Goal: Task Accomplishment & Management: Complete application form

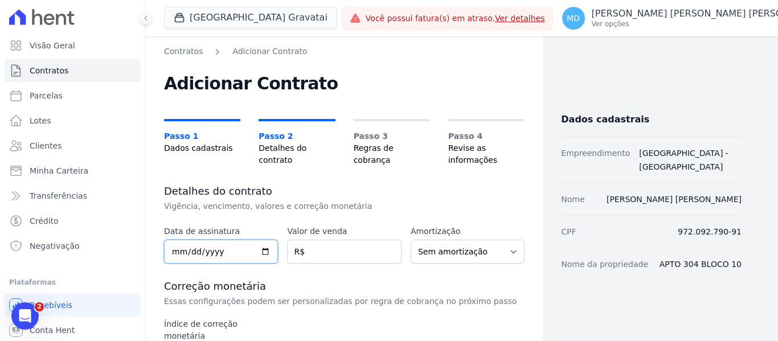
scroll to position [114, 0]
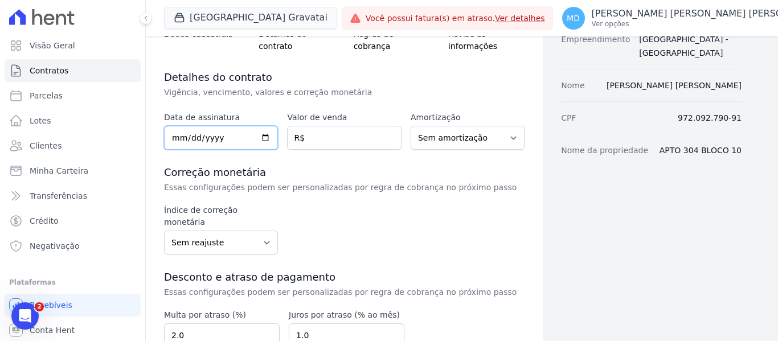
click at [177, 137] on input "date" at bounding box center [221, 138] width 114 height 24
type input "0225-09-06"
type input "2025-09-06"
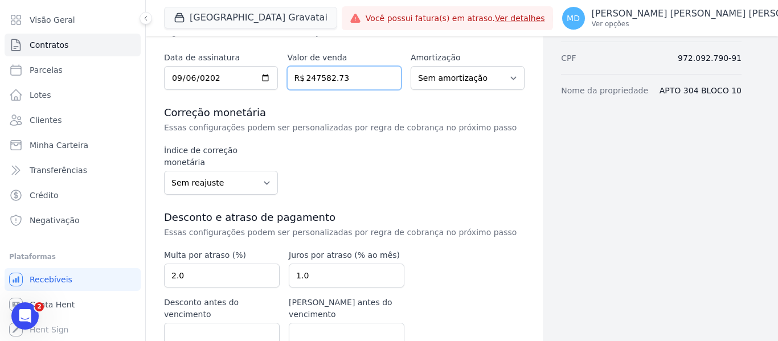
scroll to position [209, 0]
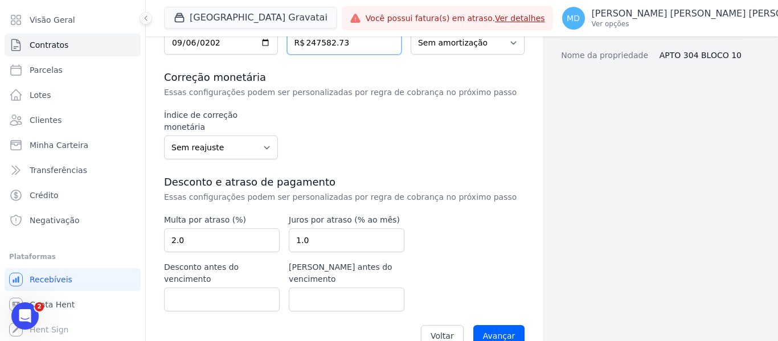
type input "247582.73"
click at [253, 136] on select "Sem reajuste Média dos últimos 12 meses acumulado de INCCM Média dos últimos 12…" at bounding box center [221, 148] width 114 height 24
select select "inccdi"
click at [164, 136] on select "Sem reajuste Média dos últimos 12 meses acumulado de INCCM Média dos últimos 12…" at bounding box center [221, 148] width 114 height 24
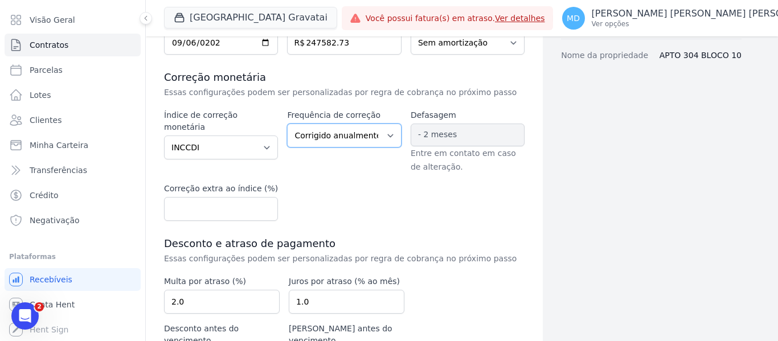
drag, startPoint x: 330, startPoint y: 131, endPoint x: 329, endPoint y: 141, distance: 10.3
click at [330, 131] on select "Corrigido semestralmente Corrigido mensalmente Corrigido anualmente" at bounding box center [344, 136] width 114 height 24
select select "monthly"
click at [287, 124] on select "Corrigido semestralmente Corrigido mensalmente Corrigido anualmente" at bounding box center [344, 136] width 114 height 24
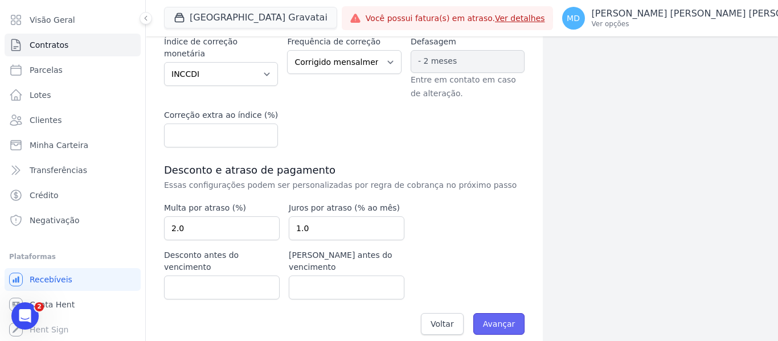
click at [506, 314] on input "Avançar" at bounding box center [499, 324] width 52 height 22
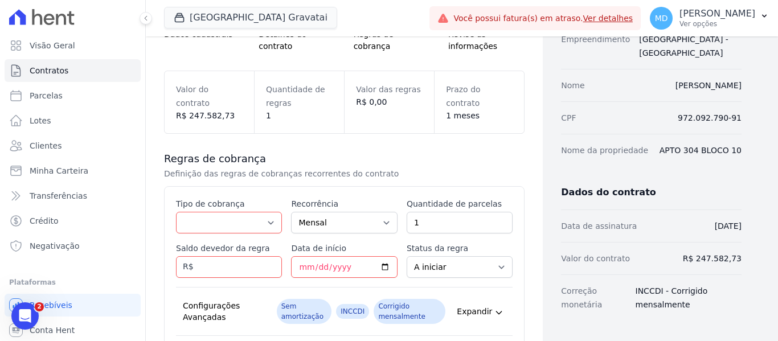
scroll to position [228, 0]
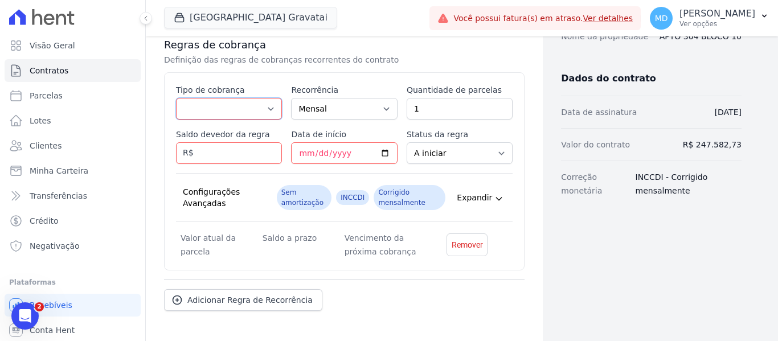
click at [203, 117] on select "Parcela Normal Entrada Sinal Intercalada Chaves Pré-chaves Pós-chaves Impostos …" at bounding box center [229, 109] width 106 height 22
select select "standard"
click at [176, 98] on select "Parcela Normal Entrada Sinal Intercalada Chaves Pré-chaves Pós-chaves Impostos …" at bounding box center [229, 109] width 106 height 22
drag, startPoint x: 429, startPoint y: 109, endPoint x: 377, endPoint y: 110, distance: 53.0
click at [369, 113] on div "Esse tipo de parcela não entra no saldo devedor do contrato. Tipo de cobrança P…" at bounding box center [344, 171] width 337 height 174
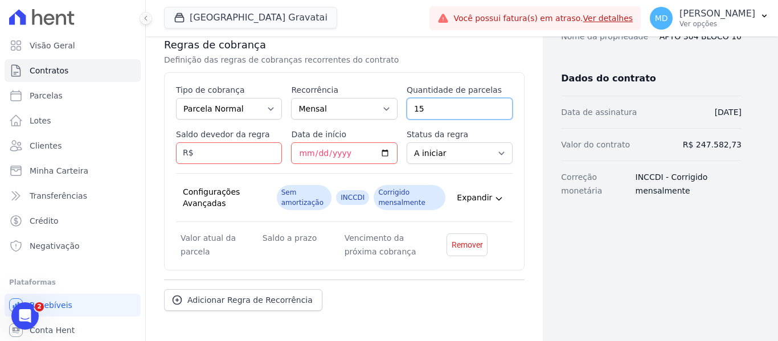
type input "15"
click at [234, 148] on input "Saldo devedor da regra" at bounding box center [229, 153] width 106 height 22
click at [224, 153] on input "Saldo devedor da regra" at bounding box center [229, 153] width 106 height 22
type input "584.58"
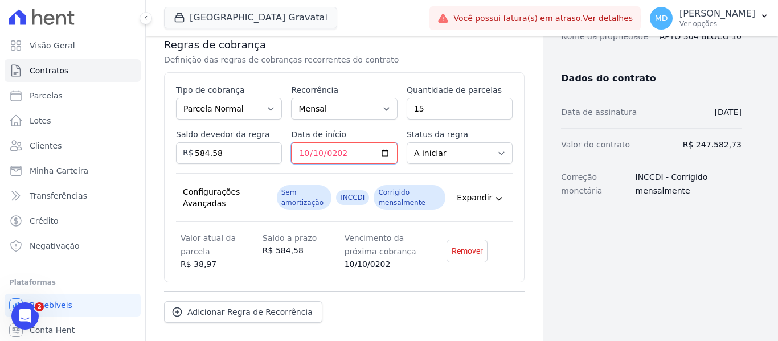
type input "2025-10-10"
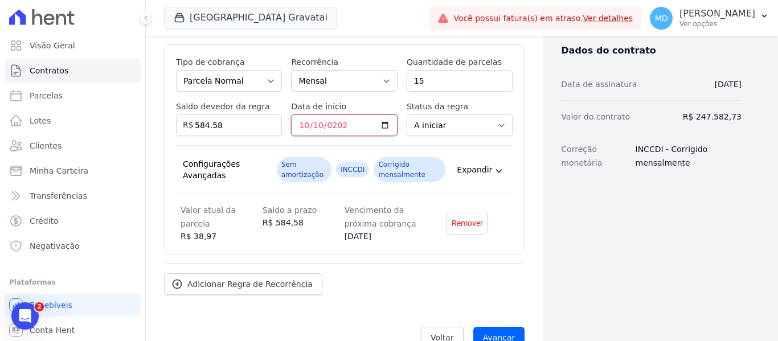
scroll to position [281, 0]
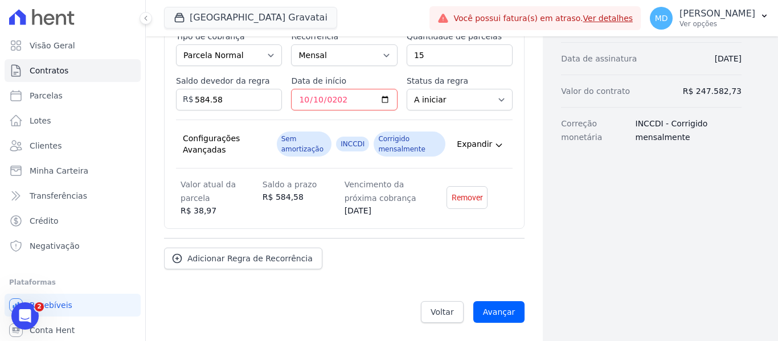
click at [535, 172] on div "Contratos Adicionar Contrato Adicionar Contrato Passo 1 Dados cadastrais Passo …" at bounding box center [344, 48] width 397 height 586
click at [216, 258] on span "Adicionar Regra de Recorrência" at bounding box center [249, 258] width 125 height 11
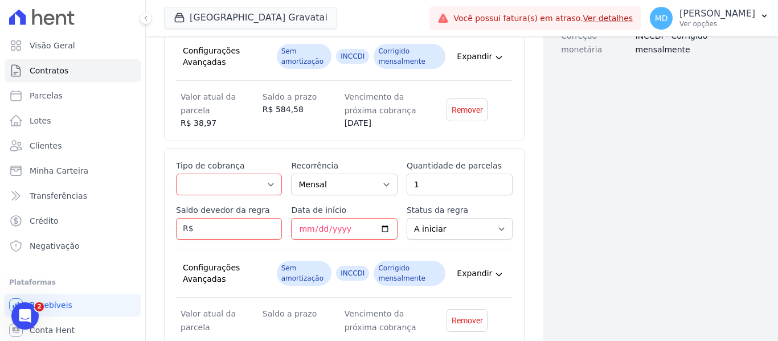
scroll to position [395, 0]
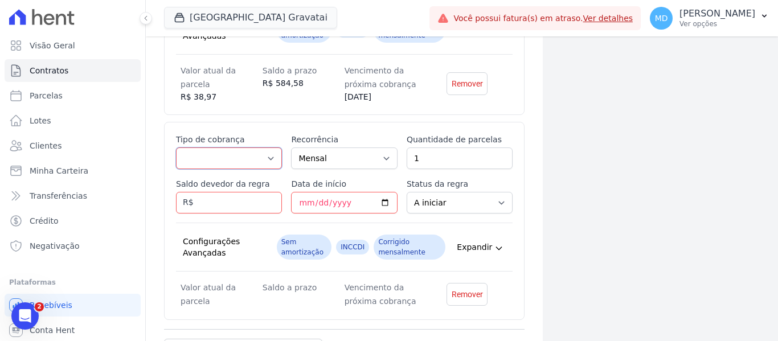
click at [218, 166] on select "Parcela Normal Entrada Sinal Intercalada Chaves Pré-chaves Pós-chaves Impostos …" at bounding box center [229, 159] width 106 height 22
select select "standard"
click at [176, 148] on select "Parcela Normal Entrada Sinal Intercalada Chaves Pré-chaves Pós-chaves Impostos …" at bounding box center [229, 159] width 106 height 22
drag, startPoint x: 427, startPoint y: 163, endPoint x: 388, endPoint y: 162, distance: 38.8
click at [388, 162] on div "Esse tipo de parcela não entra no saldo devedor do contrato. Tipo de cobrança P…" at bounding box center [344, 221] width 337 height 174
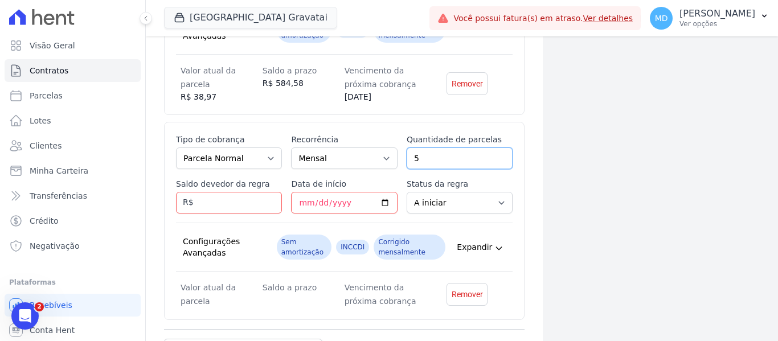
type input "5"
click at [218, 198] on input "Saldo devedor da regra" at bounding box center [229, 203] width 106 height 22
type input "145.74"
drag, startPoint x: 310, startPoint y: 201, endPoint x: 330, endPoint y: 206, distance: 20.6
click at [316, 202] on input "Data de início" at bounding box center [344, 203] width 106 height 22
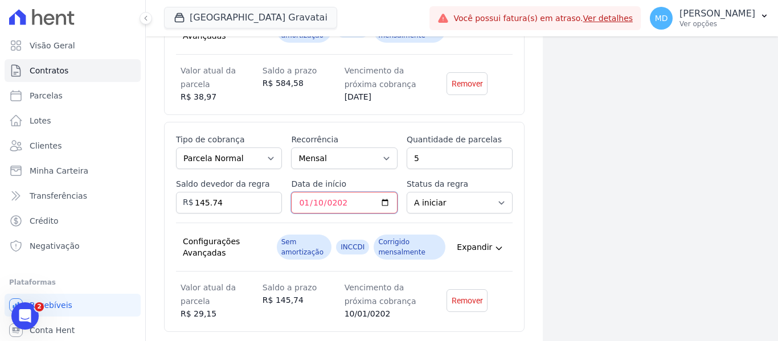
type input "2027-01-10"
click at [558, 217] on div "Dados cadastrais Empreendimento Arty Park - Gravatai Nome Márcio Morandi Silva …" at bounding box center [642, 42] width 199 height 785
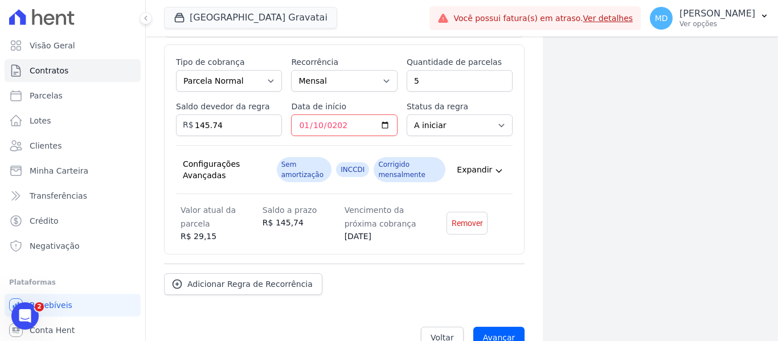
scroll to position [498, 0]
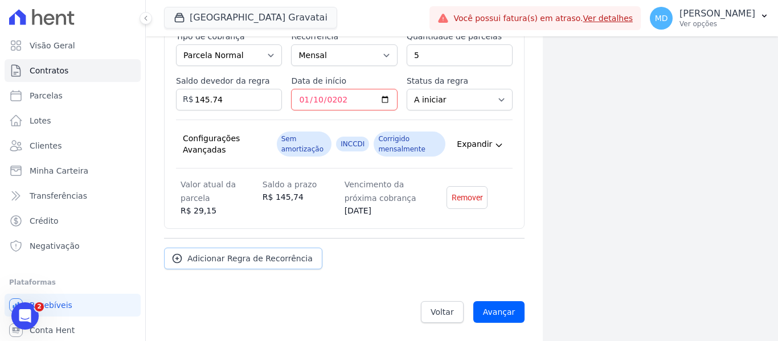
click at [245, 257] on span "Adicionar Regra de Recorrência" at bounding box center [249, 258] width 125 height 11
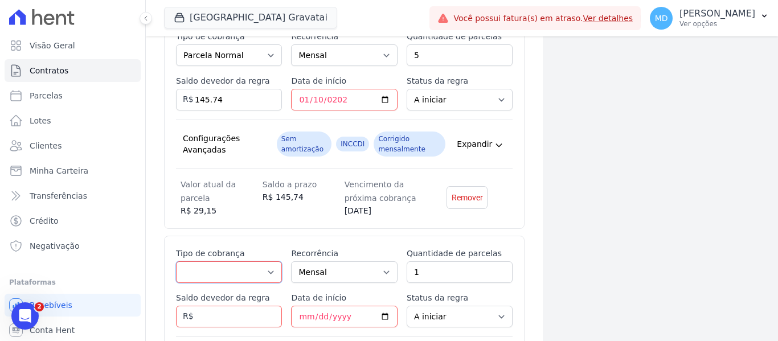
click at [239, 268] on select "Parcela Normal Entrada Sinal Intercalada Chaves Pré-chaves Pós-chaves Impostos …" at bounding box center [229, 272] width 106 height 22
click at [587, 146] on div "Dados cadastrais Empreendimento Arty Park - Gravatai Nome Márcio Morandi Silva …" at bounding box center [642, 42] width 199 height 990
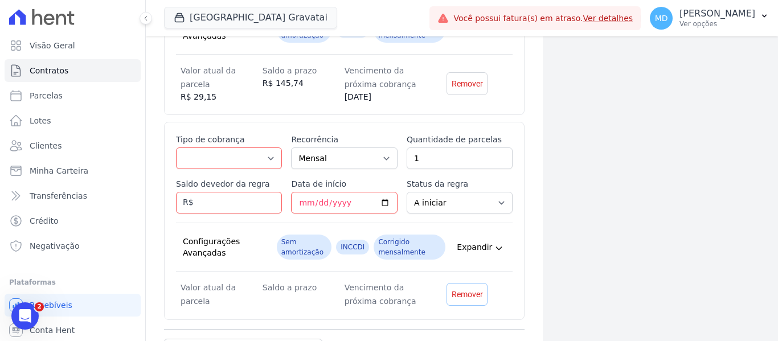
click at [471, 299] on span "Remover" at bounding box center [467, 294] width 31 height 11
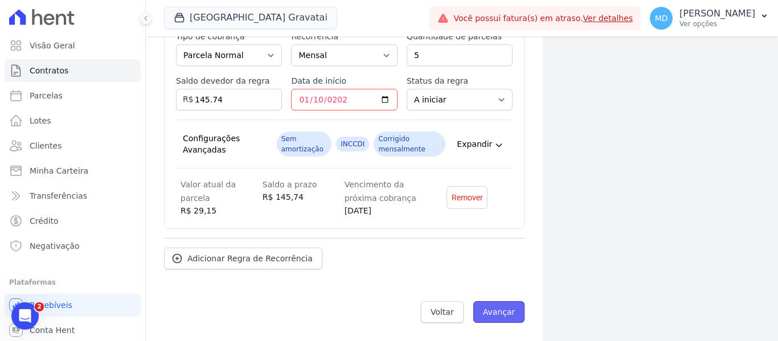
click at [514, 313] on input "Avançar" at bounding box center [499, 312] width 52 height 22
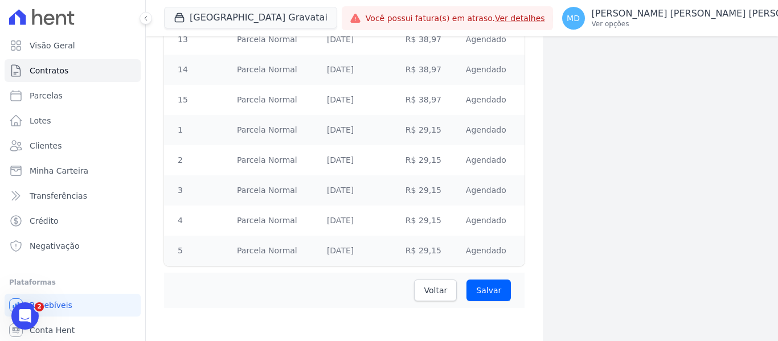
scroll to position [606, 0]
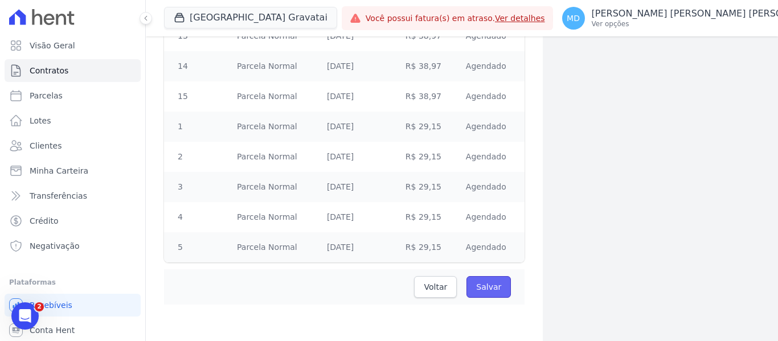
click at [493, 287] on input "Salvar" at bounding box center [489, 287] width 44 height 22
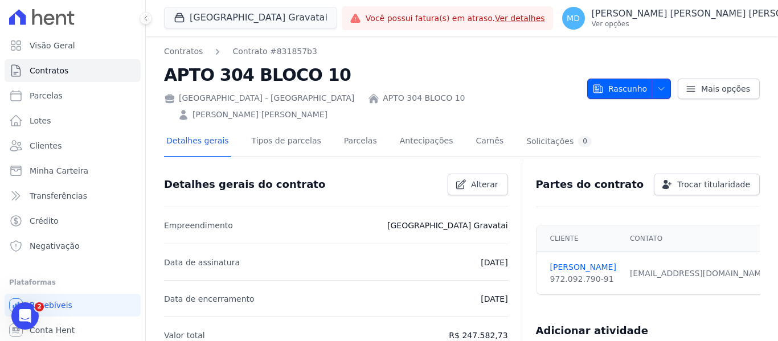
click at [623, 88] on span "Rascunho" at bounding box center [619, 89] width 55 height 21
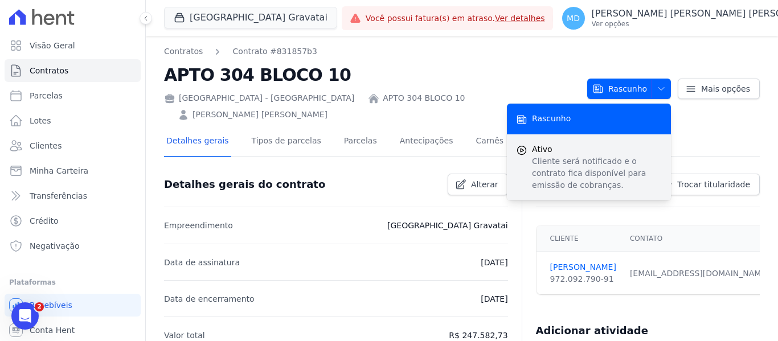
click at [547, 156] on p "Cliente será notificado e o contrato fica disponível para emissão de cobranças." at bounding box center [597, 174] width 130 height 36
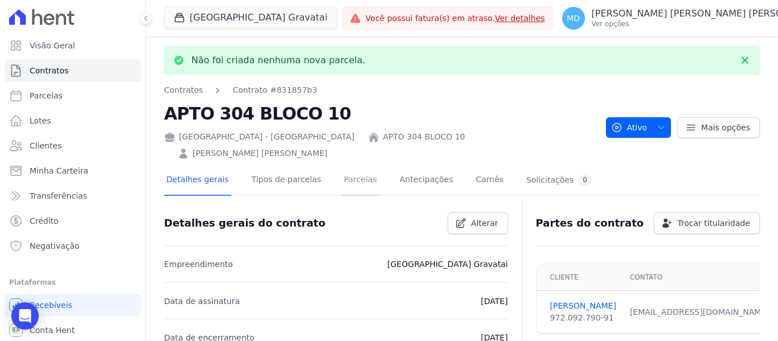
click at [342, 166] on link "Parcelas" at bounding box center [361, 181] width 38 height 30
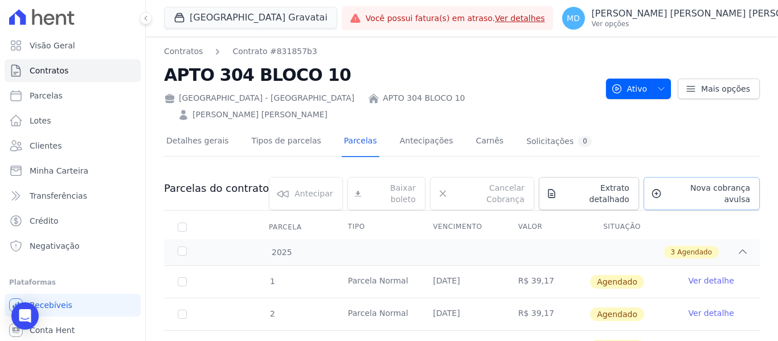
click at [690, 182] on span "Nova cobrança avulsa" at bounding box center [708, 193] width 84 height 23
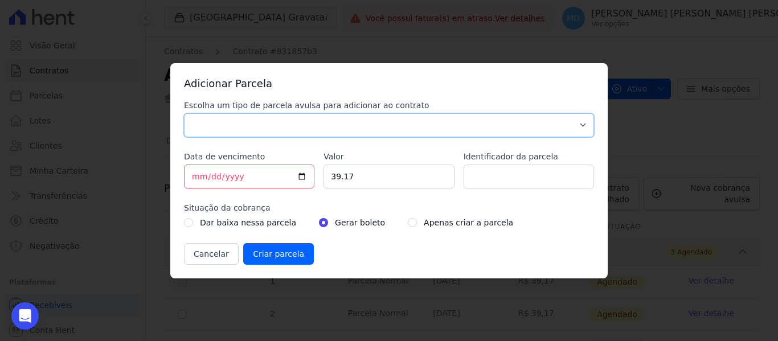
drag, startPoint x: 308, startPoint y: 116, endPoint x: 312, endPoint y: 125, distance: 9.9
click at [308, 116] on select "Parcela Normal Sinal Caução Intercalada Chaves Pré Chaves Pós Chaves Taxas Quit…" at bounding box center [389, 125] width 410 height 24
select select "down_payment"
click at [184, 113] on select "Parcela Normal Sinal Caução Intercalada Chaves Pré Chaves Pós Chaves Taxas Quit…" at bounding box center [389, 125] width 410 height 24
click at [200, 183] on input "2025-09-22" at bounding box center [249, 177] width 130 height 24
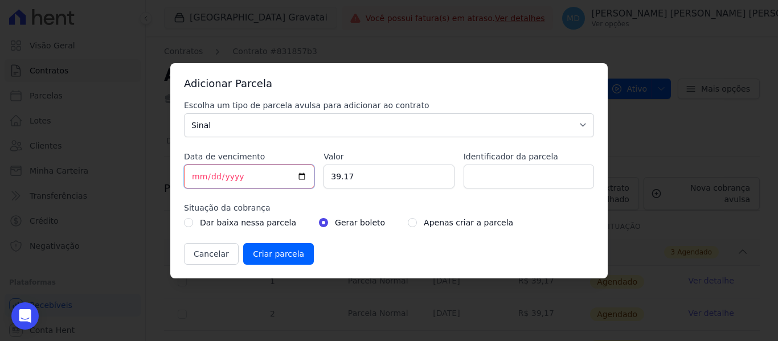
click at [199, 178] on input "2025-09-22" at bounding box center [249, 177] width 130 height 24
type input "[DATE]"
click at [201, 177] on input "[DATE]" at bounding box center [249, 177] width 130 height 24
type input "2025-09-25"
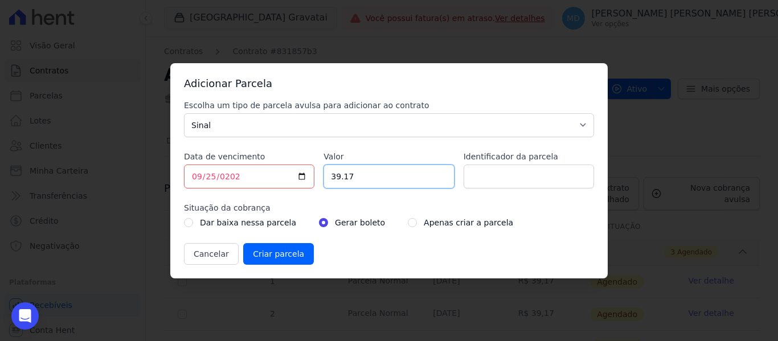
drag, startPoint x: 358, startPoint y: 175, endPoint x: 329, endPoint y: 177, distance: 28.5
click at [329, 177] on input "39.17" at bounding box center [389, 177] width 130 height 24
type input "500.13"
click at [408, 217] on div "Apenas criar a parcela" at bounding box center [460, 223] width 105 height 14
click at [408, 221] on div "Apenas criar a parcela" at bounding box center [460, 223] width 105 height 14
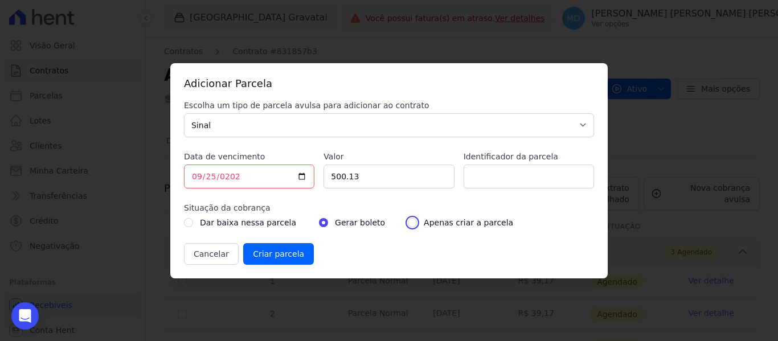
click at [408, 221] on input "radio" at bounding box center [412, 222] width 9 height 9
radio input "true"
click at [259, 261] on input "Criar parcela" at bounding box center [278, 254] width 71 height 22
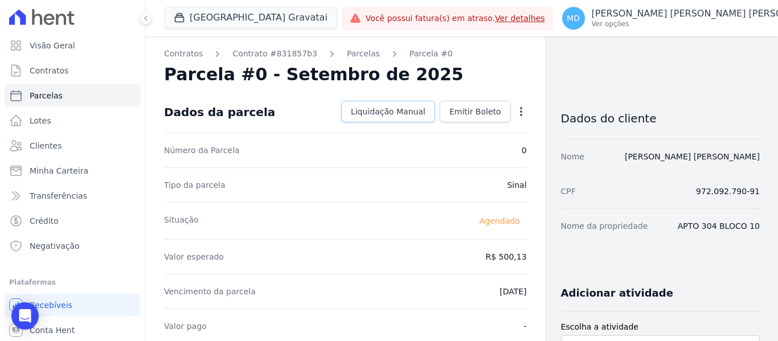
click at [412, 117] on link "Liquidação Manual" at bounding box center [388, 112] width 94 height 22
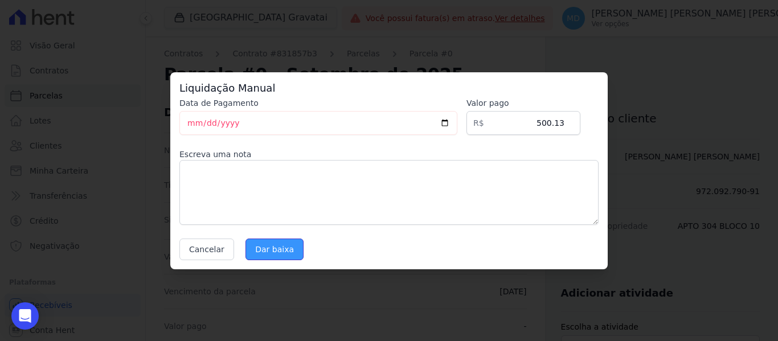
click at [264, 250] on input "Dar baixa" at bounding box center [275, 250] width 58 height 22
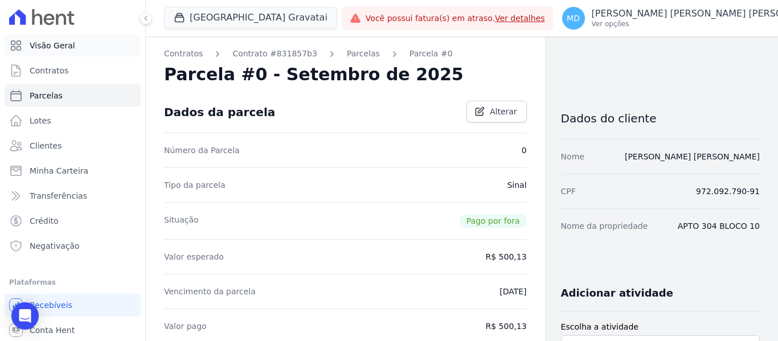
click at [62, 46] on span "Visão Geral" at bounding box center [53, 45] width 46 height 11
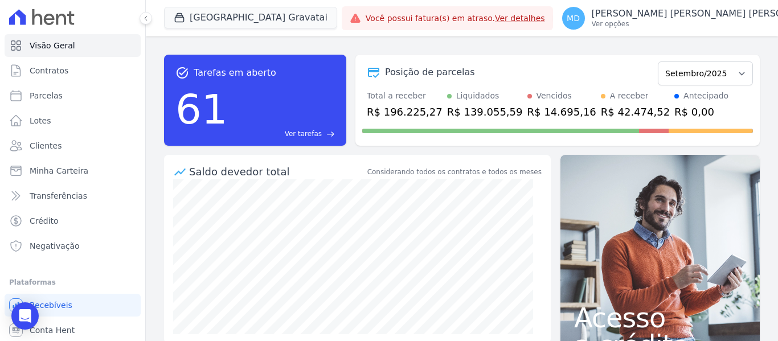
click at [310, 131] on span "Ver tarefas" at bounding box center [303, 134] width 37 height 10
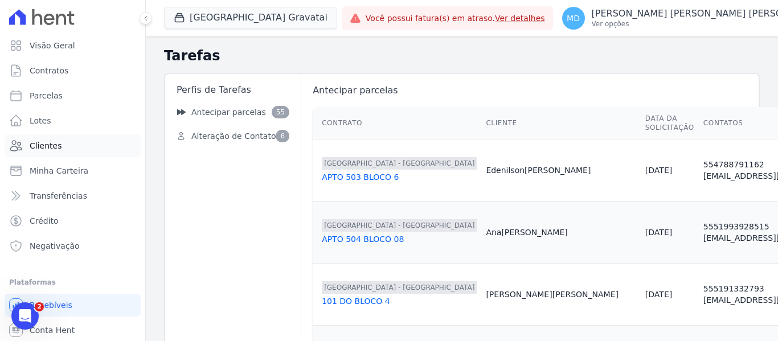
click at [67, 146] on link "Clientes" at bounding box center [73, 145] width 136 height 23
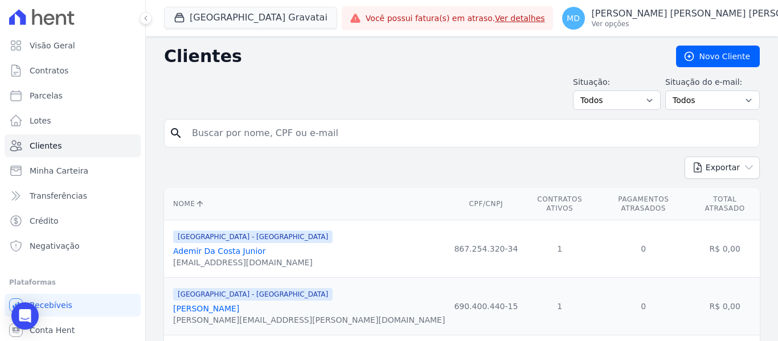
click at [249, 131] on input "search" at bounding box center [470, 133] width 570 height 23
paste input "[PERSON_NAME]"
type input "[PERSON_NAME]"
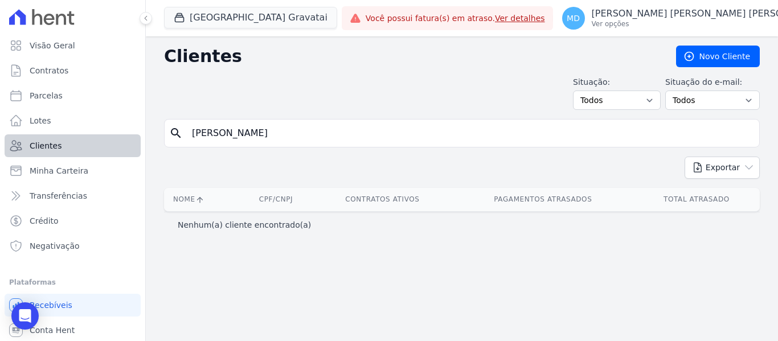
drag, startPoint x: 316, startPoint y: 137, endPoint x: 69, endPoint y: 137, distance: 246.6
click at [69, 137] on div "Visão Geral Contratos Parcelas Lotes Clientes Minha Carteira Transferências Cré…" at bounding box center [389, 170] width 778 height 341
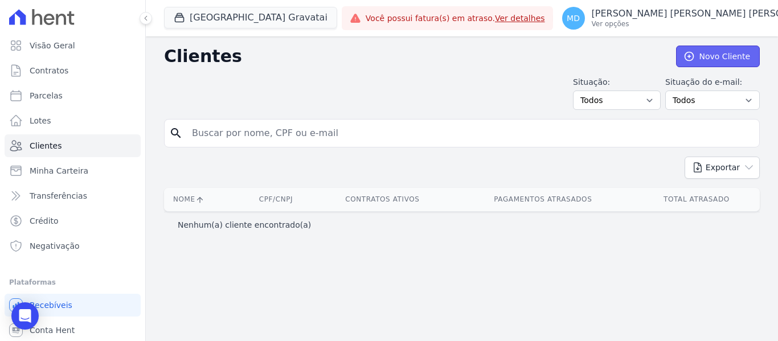
click at [738, 54] on link "Novo Cliente" at bounding box center [718, 57] width 84 height 22
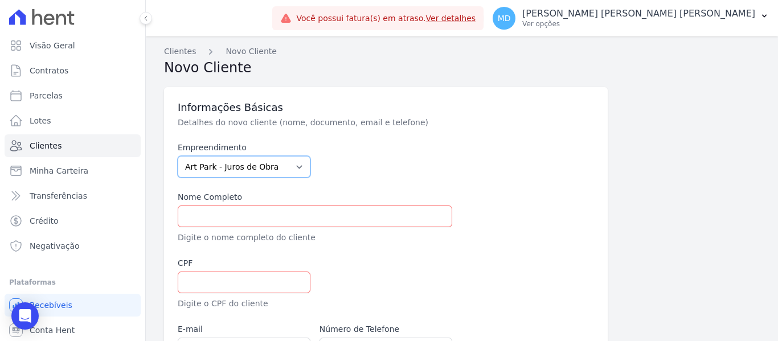
click at [276, 171] on select "Art Park - Juros de Obra Arty Park - Gravatai Arty Park - JPI Clube Residencial…" at bounding box center [244, 167] width 133 height 22
select select "980c1eb1-4231-460f-863e-120dd4190085"
click at [178, 156] on select "Art Park - Juros de Obra Arty Park - Gravatai Arty Park - JPI Clube Residencial…" at bounding box center [244, 167] width 133 height 22
drag, startPoint x: 262, startPoint y: 215, endPoint x: 338, endPoint y: 215, distance: 75.8
click at [262, 215] on input "text" at bounding box center [315, 217] width 275 height 22
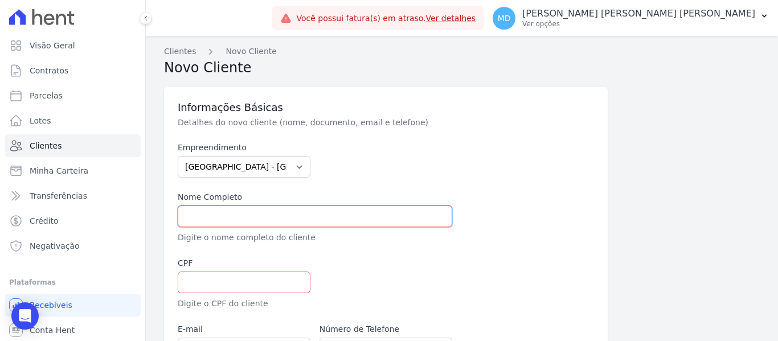
paste input "[PERSON_NAME]"
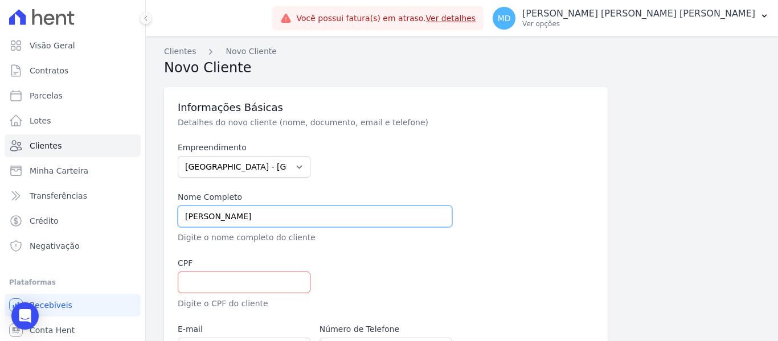
type input "[PERSON_NAME]"
click at [229, 284] on input "text" at bounding box center [244, 283] width 133 height 22
click at [223, 269] on div "CPF Digite o CPF do cliente" at bounding box center [244, 283] width 133 height 52
click at [234, 285] on input "text" at bounding box center [244, 283] width 133 height 22
paste input "051.214.520-20"
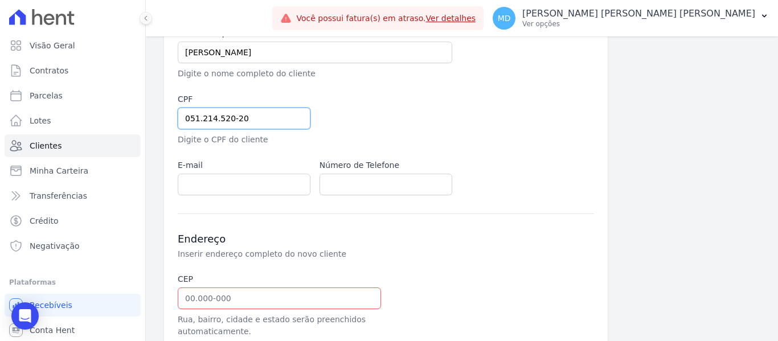
scroll to position [228, 0]
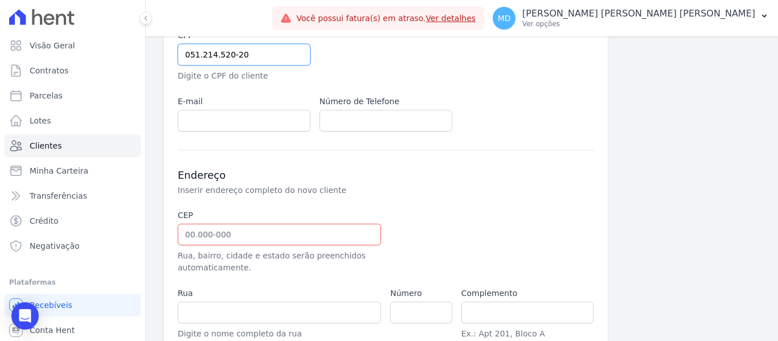
type input "051.214.520-20"
click at [227, 125] on input "email" at bounding box center [244, 121] width 133 height 22
click at [246, 240] on input "text" at bounding box center [279, 235] width 203 height 22
paste input "text"
click at [202, 117] on input "email" at bounding box center [244, 121] width 133 height 22
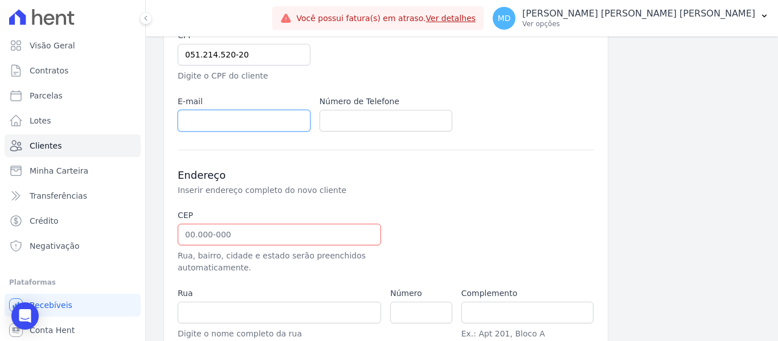
paste input "[EMAIL_ADDRESS][DOMAIN_NAME]"
type input "[EMAIL_ADDRESS][DOMAIN_NAME]"
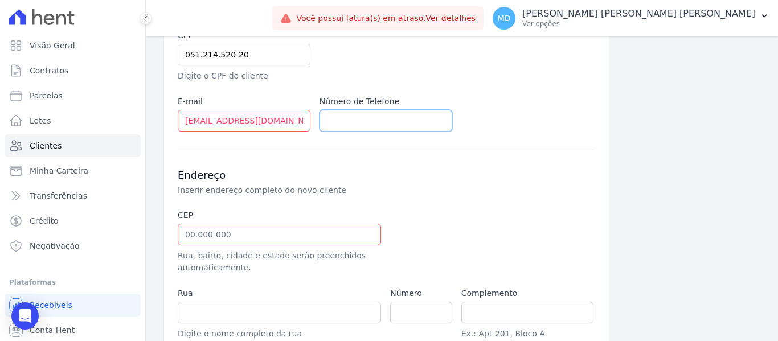
click at [364, 118] on input "text" at bounding box center [386, 121] width 133 height 22
click at [351, 126] on input "text" at bounding box center [386, 121] width 133 height 22
paste input "+5551986592139"
drag, startPoint x: 338, startPoint y: 121, endPoint x: 283, endPoint y: 118, distance: 54.8
click at [296, 121] on div "Empreendimento Art Park - Juros de Obra Arty Park - Gravatai Arty Park - JPI Cl…" at bounding box center [386, 23] width 416 height 218
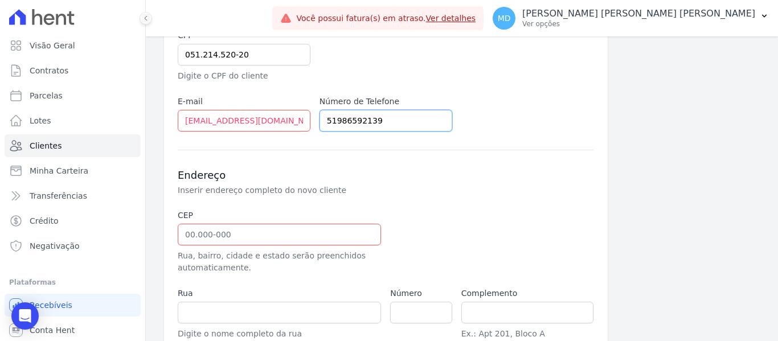
type input "51986592139"
click at [284, 238] on input "text" at bounding box center [279, 235] width 203 height 22
click at [236, 242] on input "text" at bounding box center [279, 235] width 203 height 22
paste input "94.035-180"
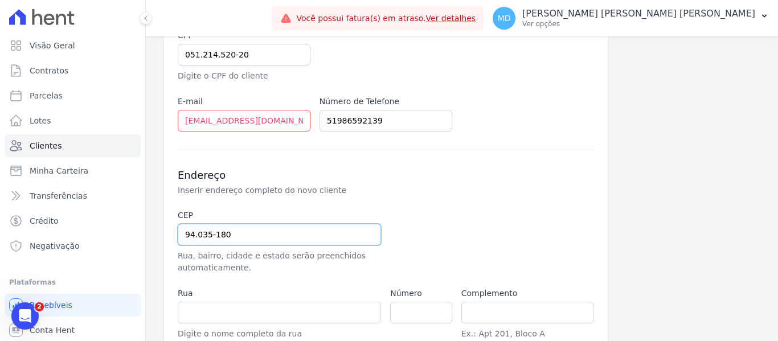
type input "94.035-180"
type input "Rua Ernesto Gomes"
type input "Passo das Pedras"
type input "Gravataí"
select select "RS"
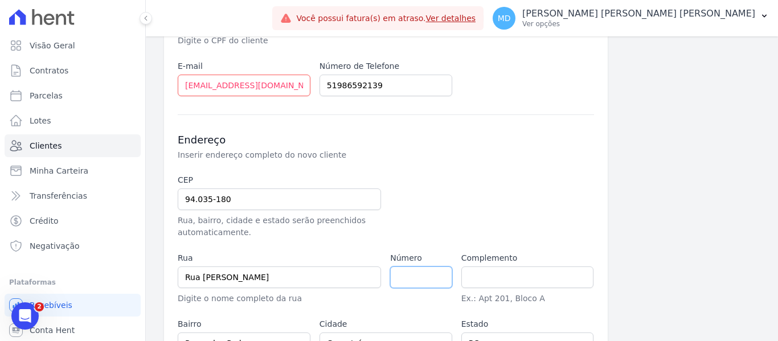
scroll to position [342, 0]
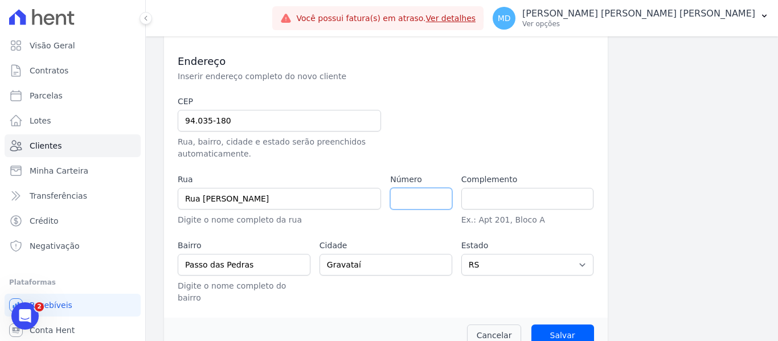
click at [403, 198] on input "number" at bounding box center [421, 199] width 62 height 22
paste input "775"
type input "775"
click at [474, 202] on input "text" at bounding box center [527, 199] width 133 height 22
paste input "AP 301 BL 02"
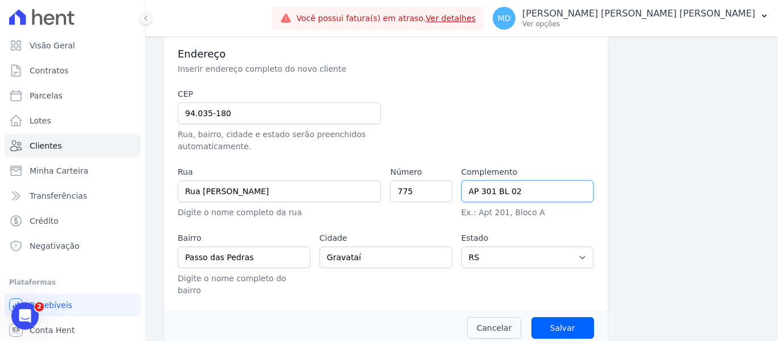
scroll to position [351, 0]
type input "AP 301 BL 02"
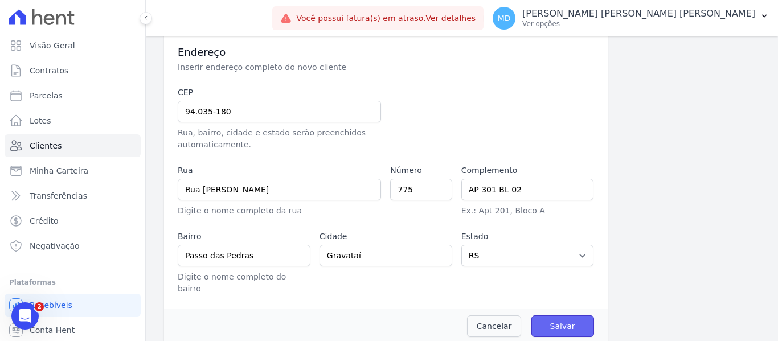
click at [568, 316] on input "Salvar" at bounding box center [562, 327] width 63 height 22
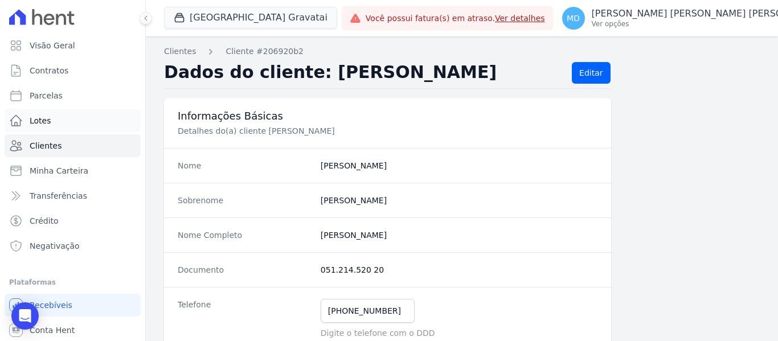
click at [60, 121] on link "Lotes" at bounding box center [73, 120] width 136 height 23
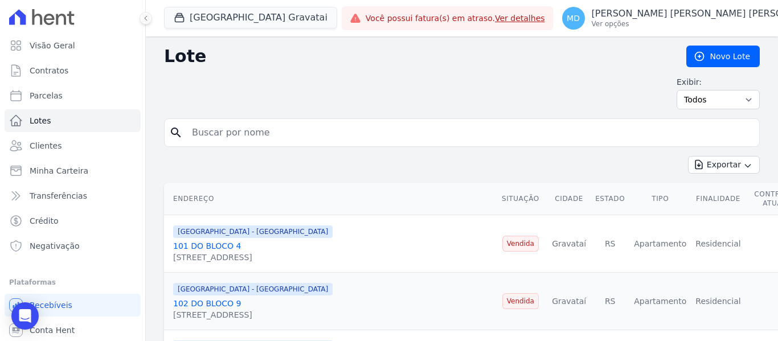
click at [220, 131] on input "search" at bounding box center [470, 132] width 570 height 23
type input "urias martins"
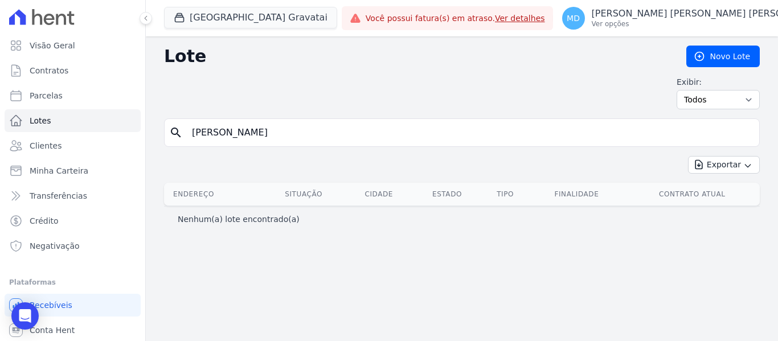
drag, startPoint x: 252, startPoint y: 129, endPoint x: 1, endPoint y: 77, distance: 256.4
click at [1, 77] on div "Visão Geral Contratos Parcelas Lotes Clientes Minha Carteira Transferências Cré…" at bounding box center [389, 170] width 778 height 341
click at [713, 58] on link "Novo Lote" at bounding box center [722, 57] width 73 height 22
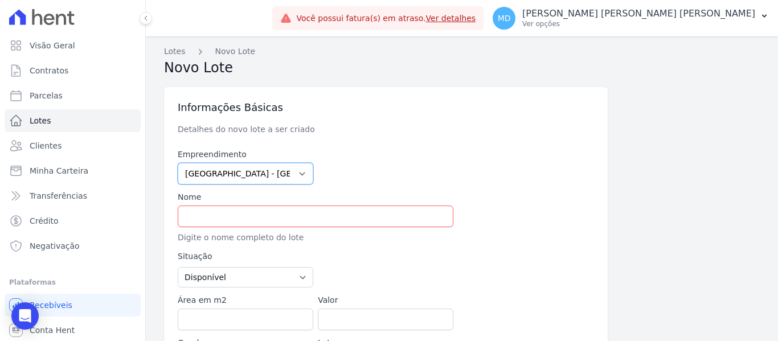
click at [252, 174] on select "Art Park - Juros de Obra Arty Park - Gravatai Arty Park - JPI Clube Residencial…" at bounding box center [246, 174] width 136 height 22
click at [244, 223] on input "text" at bounding box center [316, 217] width 276 height 22
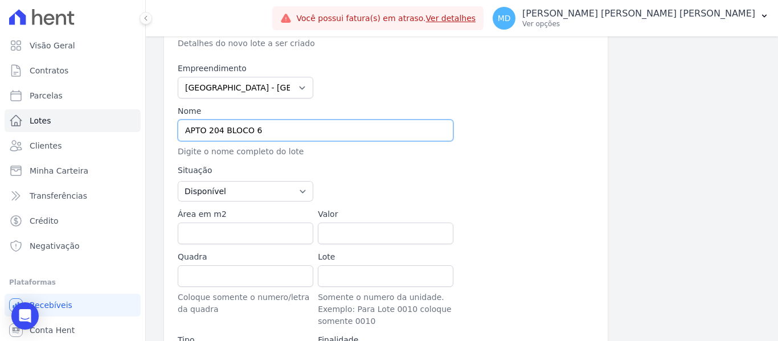
scroll to position [114, 0]
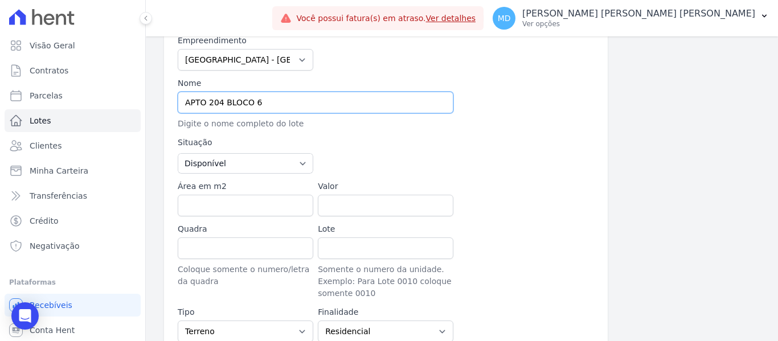
type input "APTO 204 BLOCO 6"
click at [252, 163] on select "Disponível Vendida Reservada Indisponível" at bounding box center [246, 163] width 136 height 21
select select "sold"
click at [178, 153] on select "Disponível Vendida Reservada Indisponível" at bounding box center [246, 163] width 136 height 21
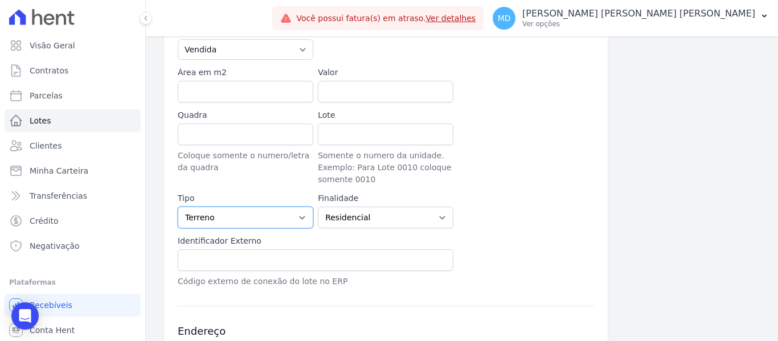
click at [220, 216] on select "Casa Apartamento Escritório Flat Loja Espaço Comercial Terreno Outros" at bounding box center [246, 218] width 136 height 22
select select "apartment"
click at [178, 207] on select "Casa Apartamento Escritório Flat Loja Espaço Comercial Terreno Outros" at bounding box center [246, 218] width 136 height 22
click at [388, 224] on select "Residencial Não-residencial Comercial Industrial Misto" at bounding box center [386, 218] width 136 height 22
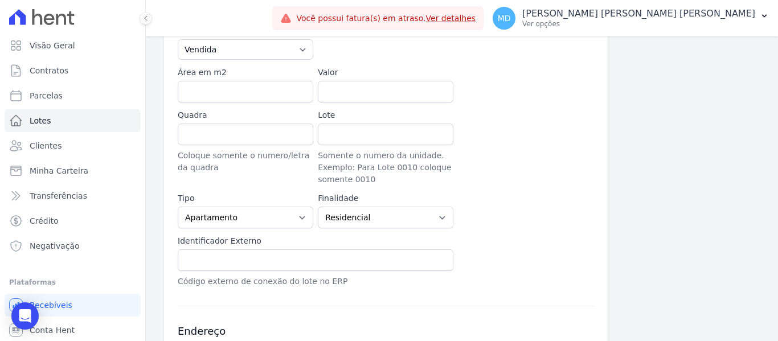
click at [516, 219] on div "Empreendimento Art Park - Juros de Obra Arty Park - Gravatai Arty Park - JPI Cl…" at bounding box center [386, 104] width 416 height 367
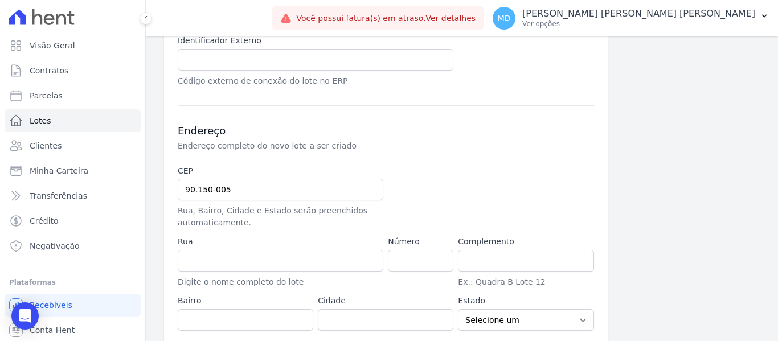
scroll to position [456, 0]
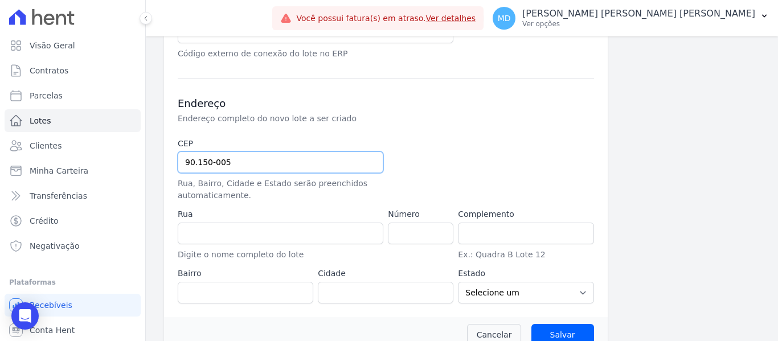
drag, startPoint x: 228, startPoint y: 163, endPoint x: 152, endPoint y: 167, distance: 76.4
type input "94.035-170"
type input "Rua Nova York"
type input "Passo das Pedras"
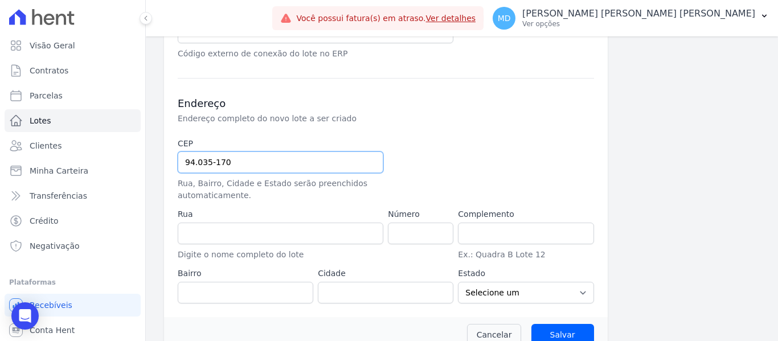
type input "Gravataí"
select select "RS"
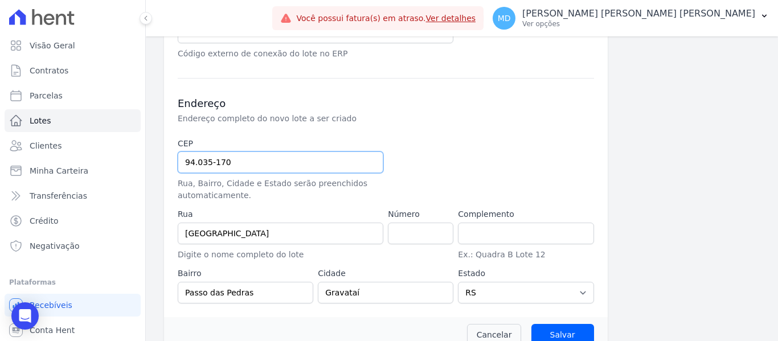
type input "94.035-170"
click at [429, 232] on input "number" at bounding box center [421, 234] width 66 height 22
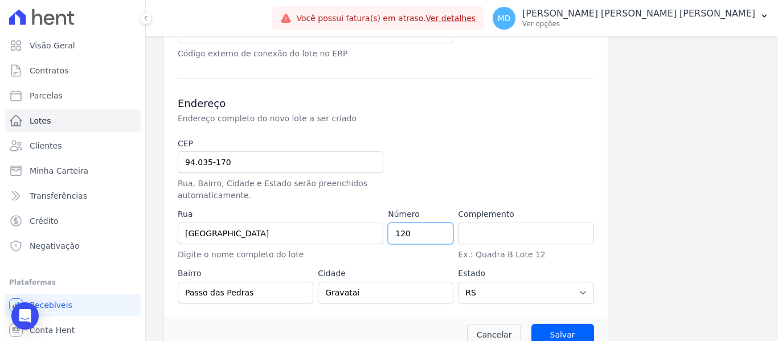
type input "120"
click at [461, 194] on div at bounding box center [456, 170] width 136 height 64
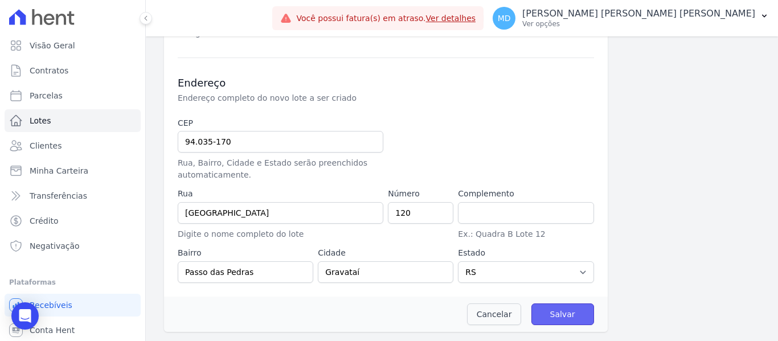
click at [574, 314] on input "Salvar" at bounding box center [562, 315] width 63 height 22
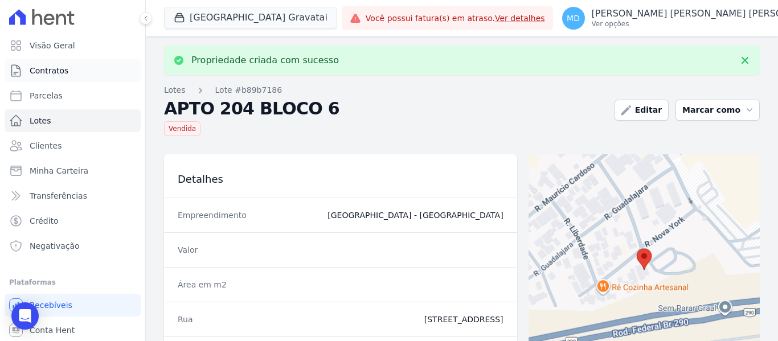
click at [89, 76] on link "Contratos" at bounding box center [73, 70] width 136 height 23
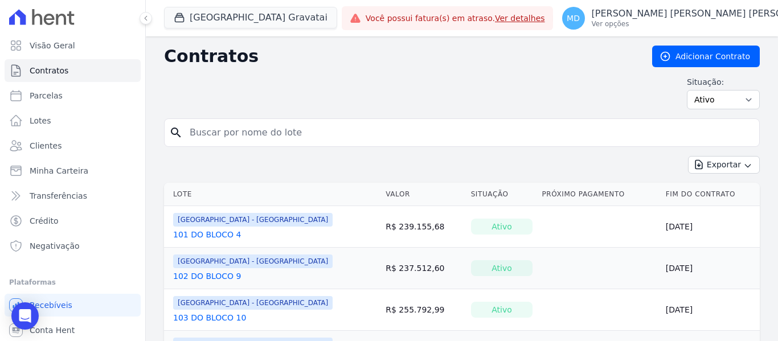
click at [213, 137] on input "search" at bounding box center [469, 132] width 572 height 23
type input "U"
type input "urias martins"
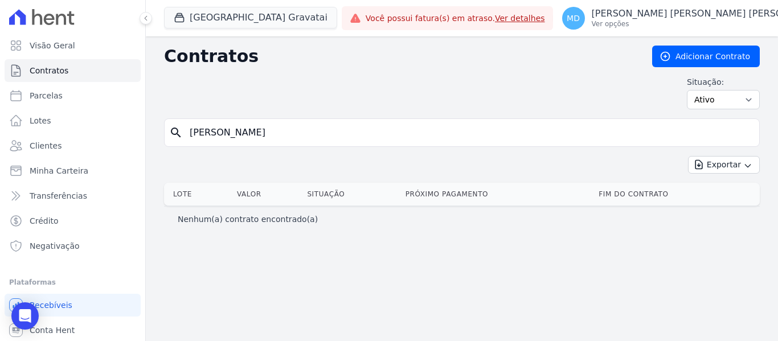
drag, startPoint x: 169, startPoint y: 135, endPoint x: 154, endPoint y: 135, distance: 14.8
click at [154, 135] on div "Contratos Adicionar Contrato Situação: Ativo Todos Pausado Distratado Rascunho …" at bounding box center [462, 188] width 632 height 305
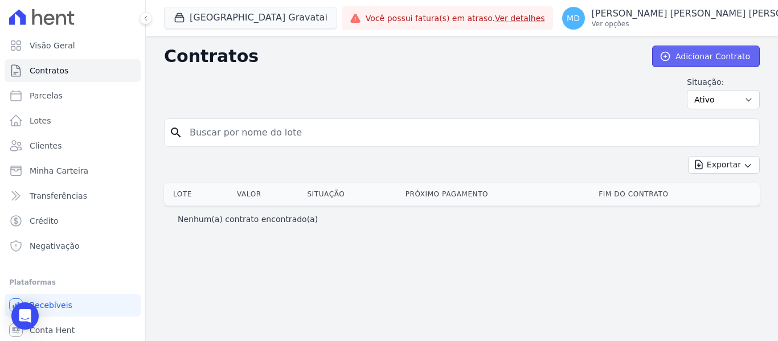
click at [741, 48] on link "Adicionar Contrato" at bounding box center [706, 57] width 108 height 22
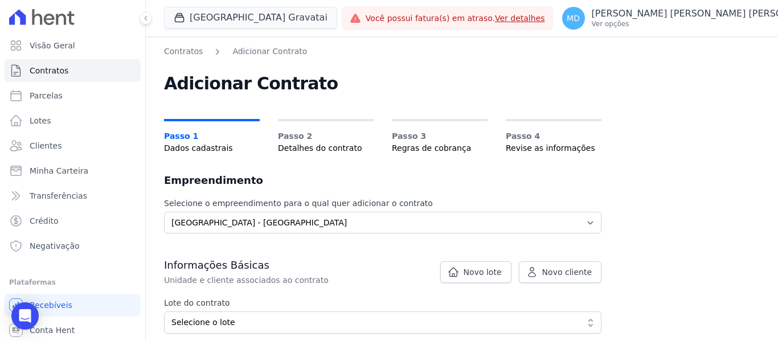
scroll to position [114, 0]
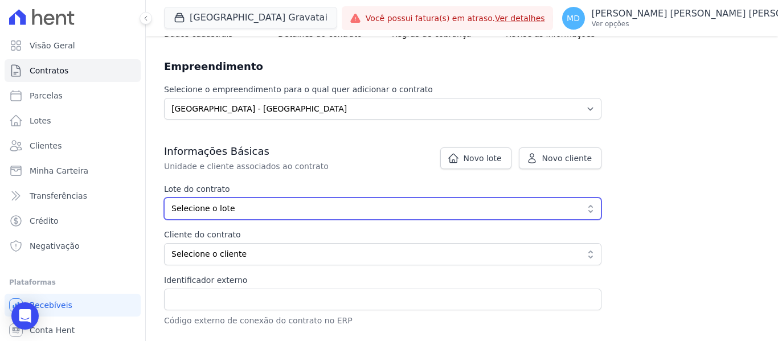
click at [223, 205] on span "Selecione o lote" at bounding box center [374, 209] width 407 height 12
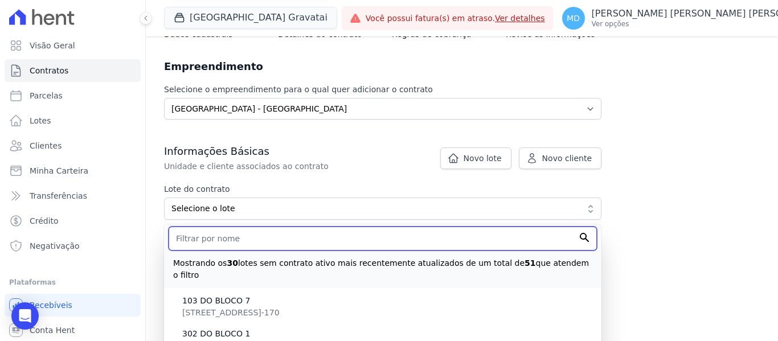
click at [226, 237] on input "text" at bounding box center [383, 239] width 428 height 24
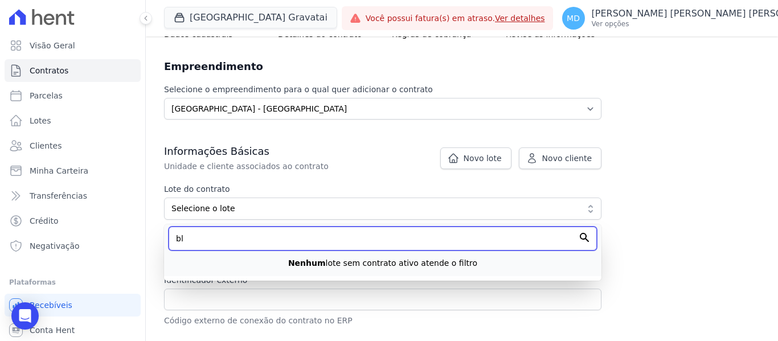
type input "b"
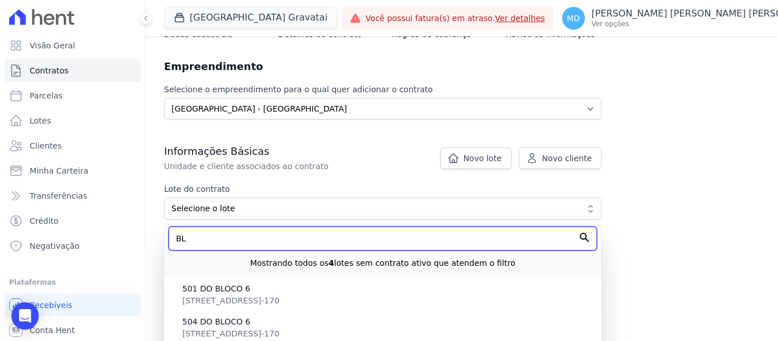
type input "B"
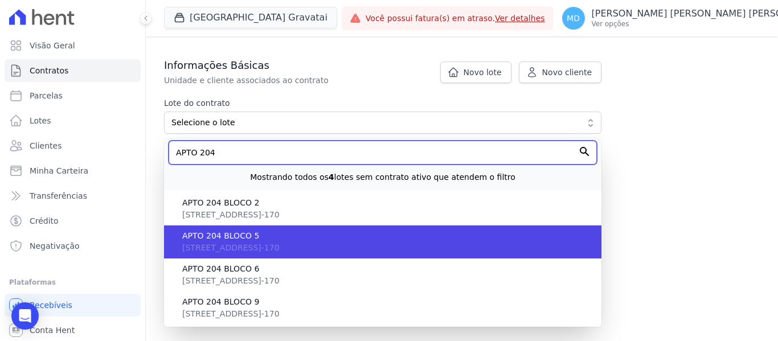
scroll to position [228, 0]
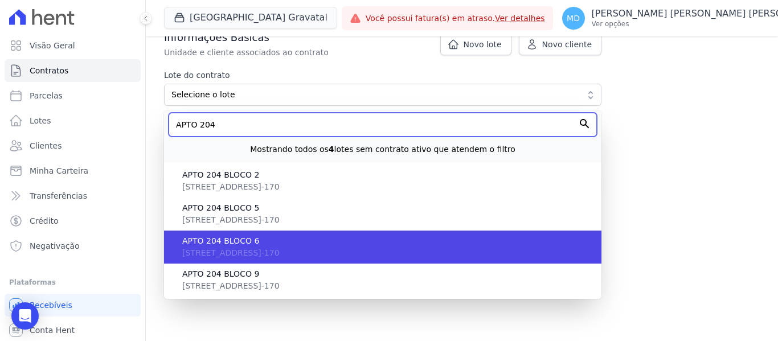
type input "APTO 204"
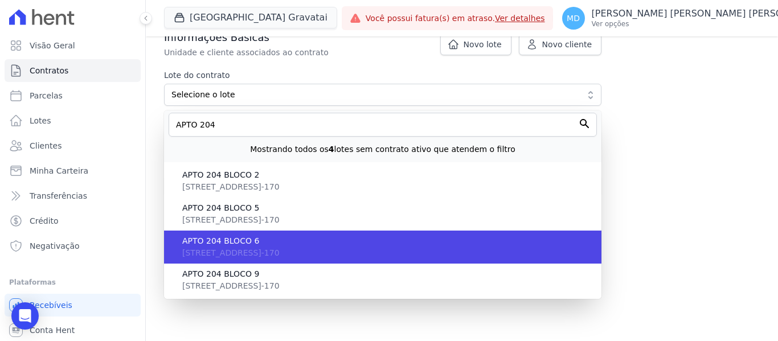
click at [227, 248] on span "Rua Nova York, 120, Passo das Pedras, RS, Gravataí, 94.035-170" at bounding box center [230, 252] width 97 height 9
type input "b89b7186-110d-4ac5-8be5-2252a8753f22"
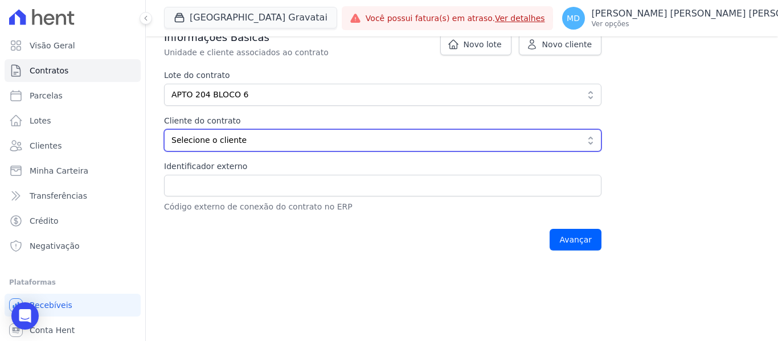
click at [223, 136] on span "Selecione o cliente" at bounding box center [374, 140] width 407 height 12
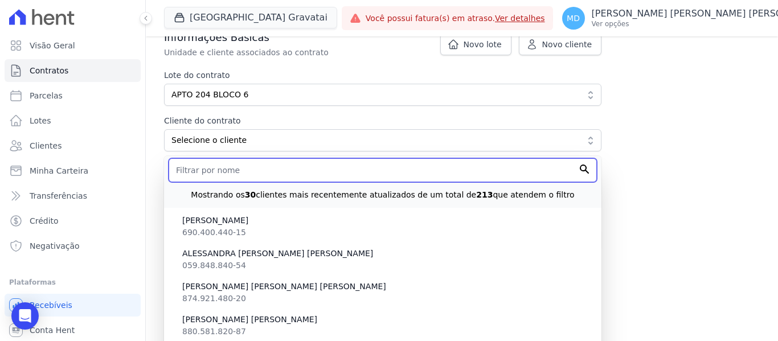
click at [222, 175] on input "text" at bounding box center [383, 170] width 428 height 24
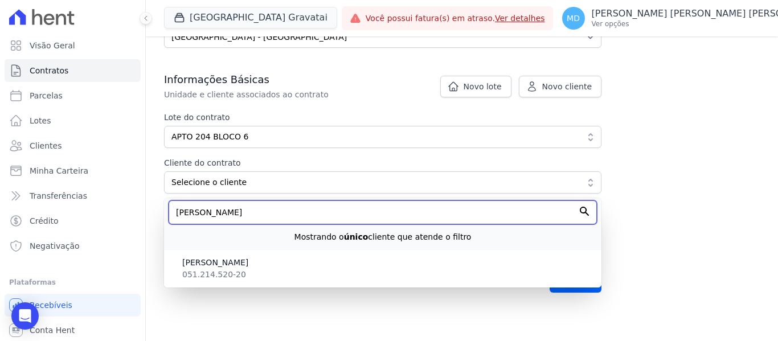
scroll to position [186, 0]
type input "URIAS"
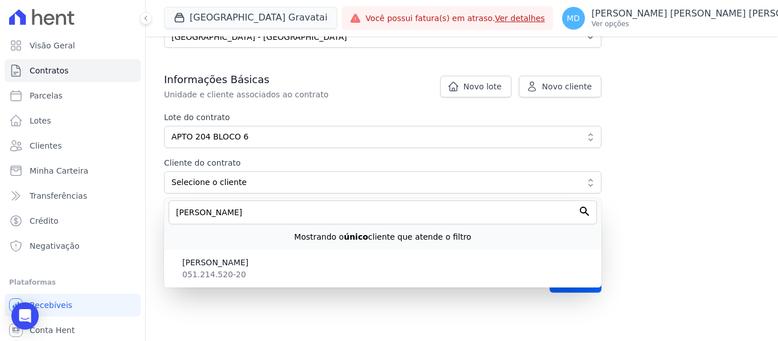
click at [245, 250] on ul "URIAS MARTINS WICKBOLDT 051.214.520-20" at bounding box center [382, 269] width 437 height 38
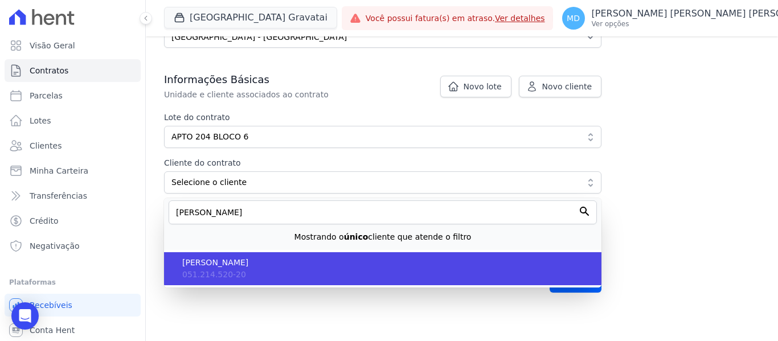
click at [242, 269] on li "URIAS MARTINS WICKBOLDT 051.214.520-20" at bounding box center [382, 268] width 437 height 33
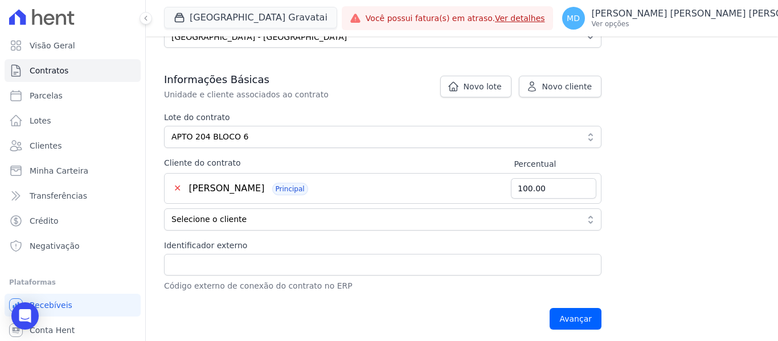
scroll to position [300, 0]
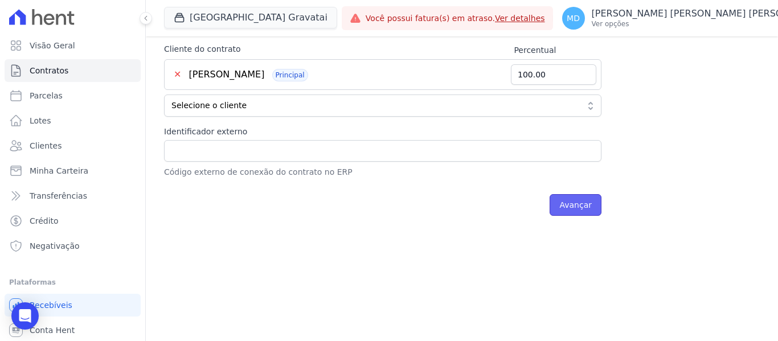
click at [596, 201] on input "Avançar" at bounding box center [576, 205] width 52 height 22
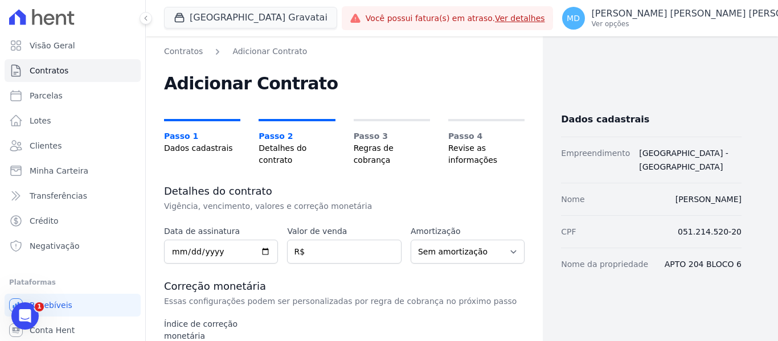
scroll to position [114, 0]
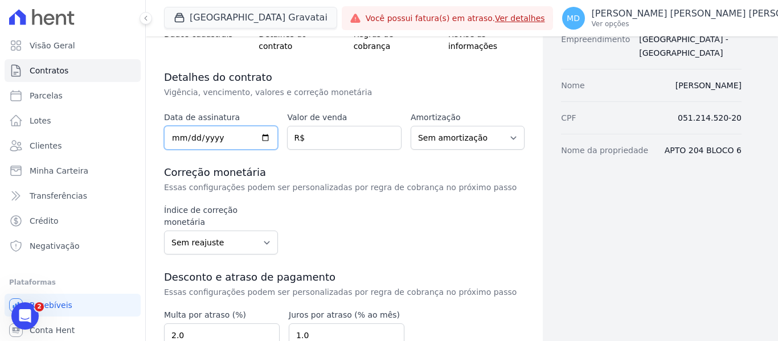
click at [175, 139] on input "date" at bounding box center [221, 138] width 114 height 24
type input "2025-09-10"
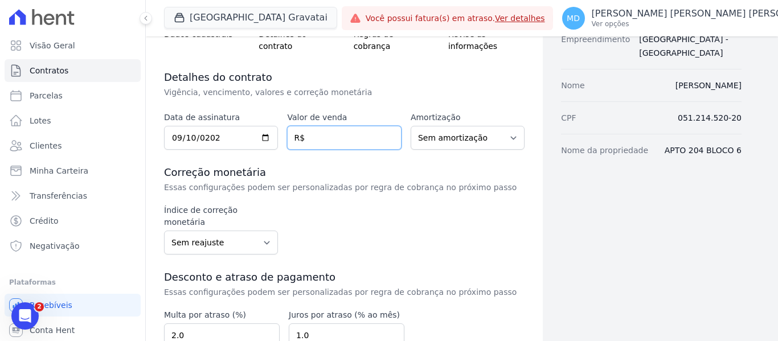
click at [308, 134] on input "number" at bounding box center [344, 138] width 114 height 24
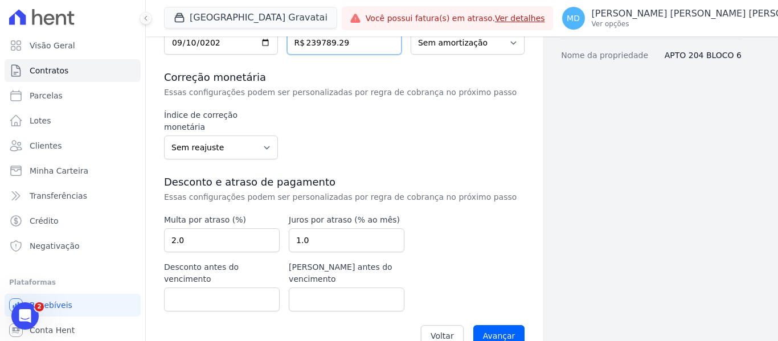
type input "239789.29"
click at [263, 137] on select "Sem reajuste Média dos últimos 12 meses acumulado de INCCM Média dos últimos 12…" at bounding box center [221, 148] width 114 height 24
select select "inccdi"
click at [164, 136] on select "Sem reajuste Média dos últimos 12 meses acumulado de INCCM Média dos últimos 12…" at bounding box center [221, 148] width 114 height 24
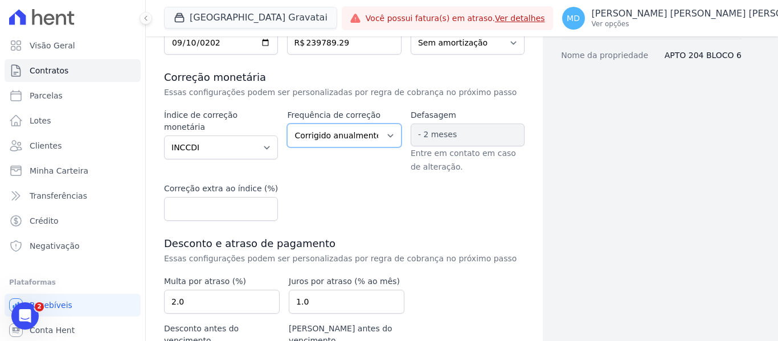
click at [348, 140] on select "Corrigido semestralmente Corrigido mensalmente Corrigido anualmente" at bounding box center [344, 136] width 114 height 24
select select "monthly"
click at [287, 124] on select "Corrigido semestralmente Corrigido mensalmente Corrigido anualmente" at bounding box center [344, 136] width 114 height 24
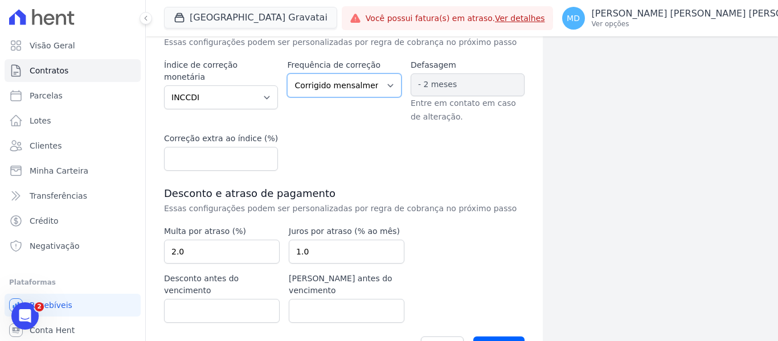
scroll to position [283, 0]
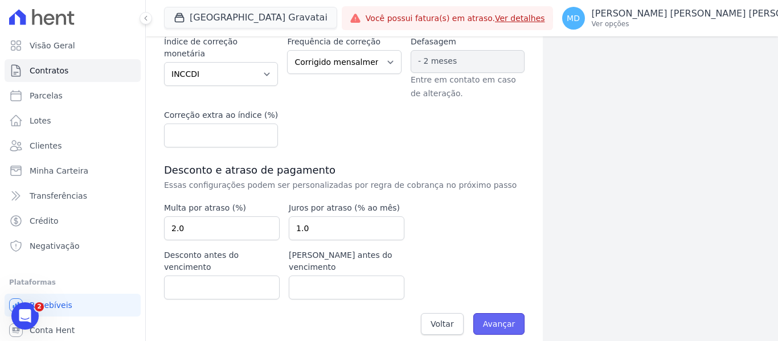
click at [490, 313] on input "Avançar" at bounding box center [499, 324] width 52 height 22
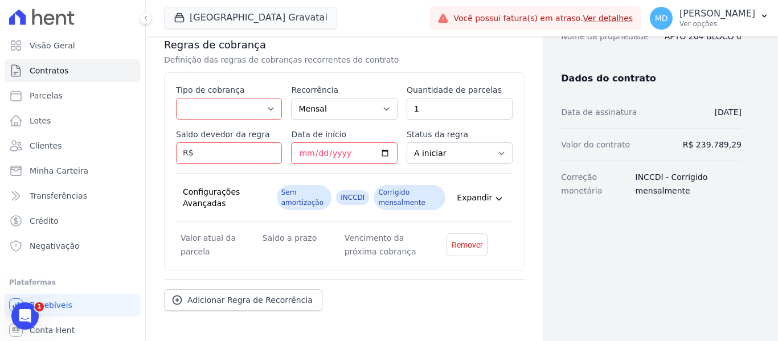
scroll to position [114, 0]
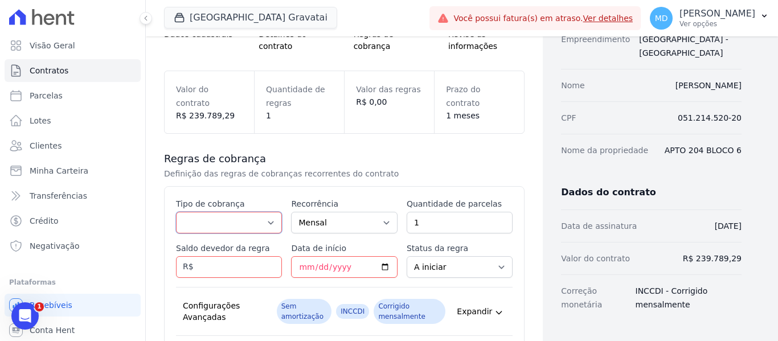
click at [249, 216] on select "Parcela Normal Entrada Sinal Intercalada Chaves Pré-chaves Pós-chaves Impostos …" at bounding box center [229, 223] width 106 height 22
select select "standard"
click at [176, 212] on select "Parcela Normal Entrada Sinal Intercalada Chaves Pré-chaves Pós-chaves Impostos …" at bounding box center [229, 223] width 106 height 22
drag, startPoint x: 433, startPoint y: 227, endPoint x: 390, endPoint y: 231, distance: 43.5
click at [390, 231] on div "Esse tipo de parcela não entra no saldo devedor do contrato. Tipo de cobrança P…" at bounding box center [344, 285] width 337 height 174
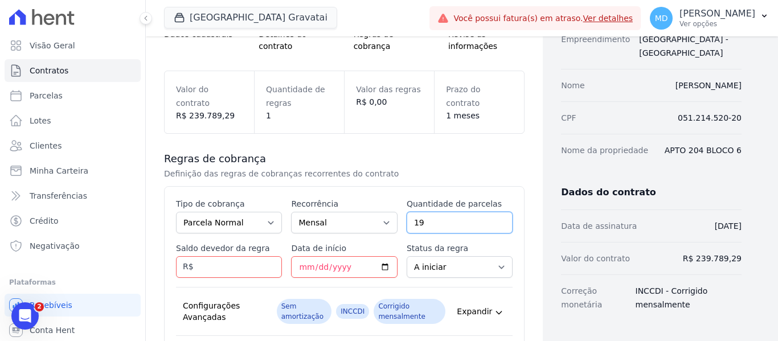
type input "19"
click at [241, 269] on input "Saldo devedor da regra" at bounding box center [229, 267] width 106 height 22
type input "619.15"
type input "[DATE]"
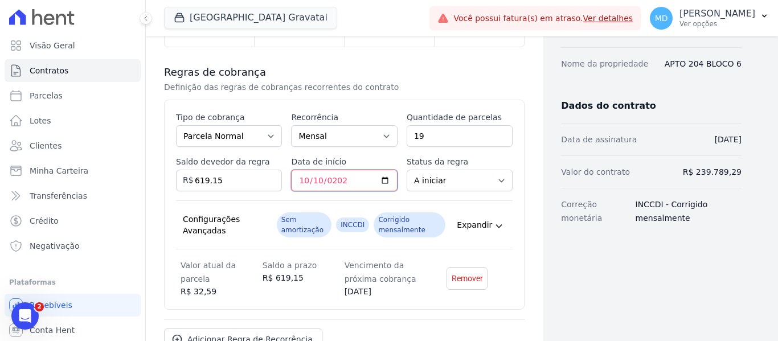
scroll to position [228, 0]
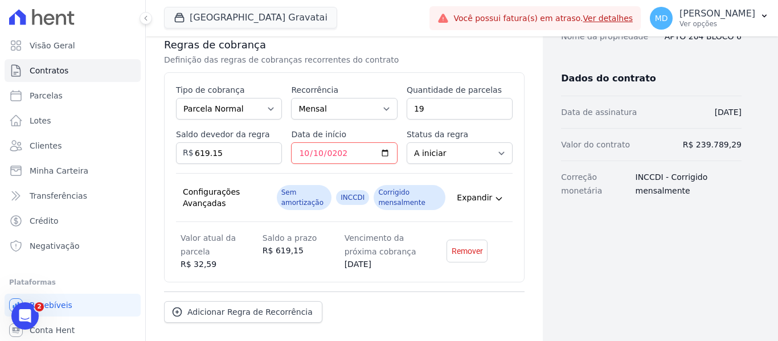
click at [524, 183] on div "Contratos Adicionar Contrato Adicionar Contrato Passo 1 Dados cadastrais Passo …" at bounding box center [344, 102] width 397 height 586
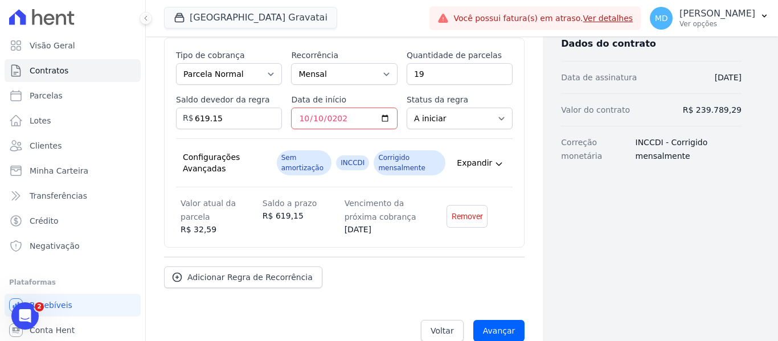
scroll to position [281, 0]
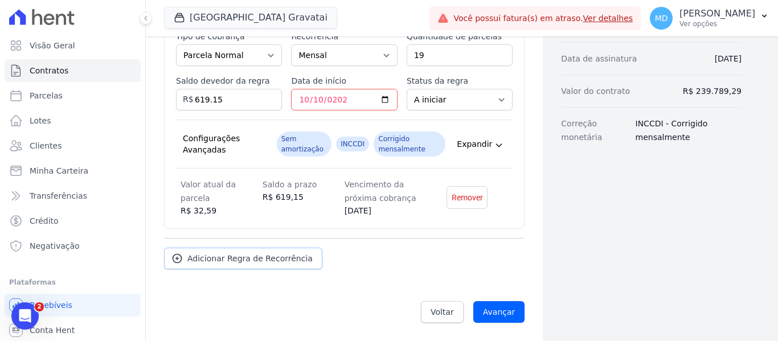
click at [249, 261] on span "Adicionar Regra de Recorrência" at bounding box center [249, 258] width 125 height 11
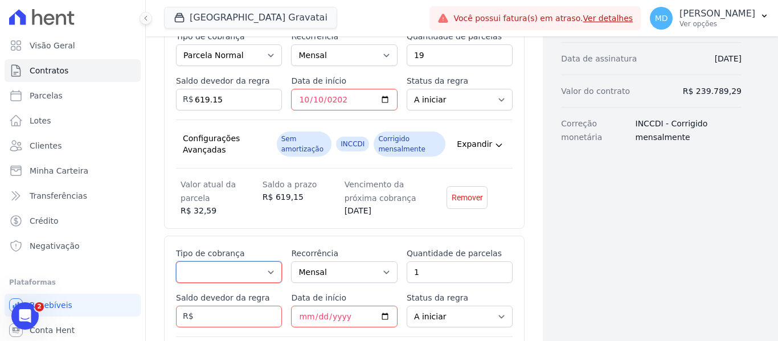
drag, startPoint x: 220, startPoint y: 278, endPoint x: 224, endPoint y: 272, distance: 7.1
click at [220, 278] on select "Parcela Normal Entrada Sinal Intercalada Chaves Pré-chaves Pós-chaves Impostos …" at bounding box center [229, 272] width 106 height 22
select select "standard"
click at [176, 261] on select "Parcela Normal Entrada Sinal Intercalada Chaves Pré-chaves Pós-chaves Impostos …" at bounding box center [229, 272] width 106 height 22
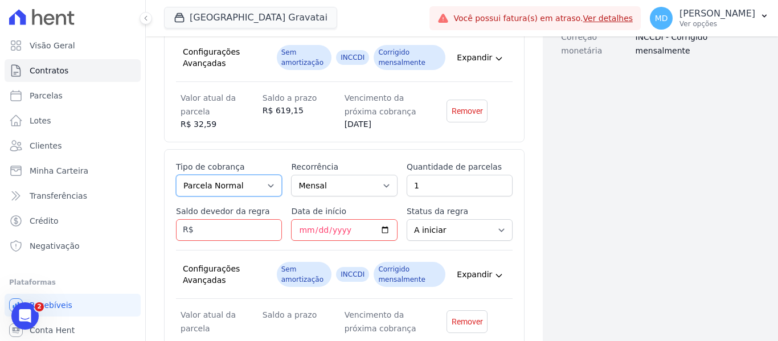
scroll to position [395, 0]
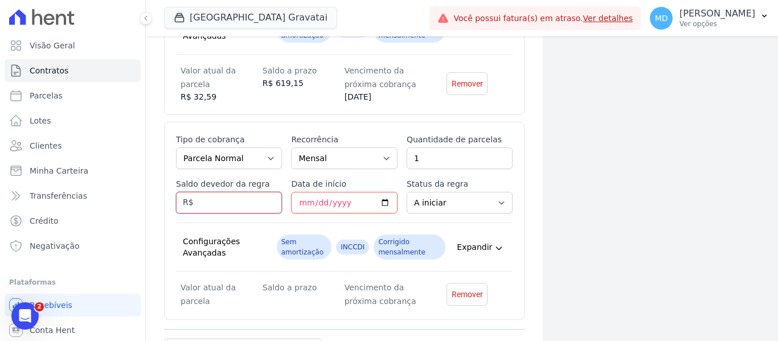
click at [227, 206] on input "Saldo devedor da regra" at bounding box center [229, 203] width 106 height 22
drag, startPoint x: 436, startPoint y: 166, endPoint x: 403, endPoint y: 159, distance: 34.3
click at [407, 159] on input "1" at bounding box center [460, 159] width 106 height 22
type input "40"
click at [205, 202] on input "Saldo devedor da regra" at bounding box center [229, 203] width 106 height 22
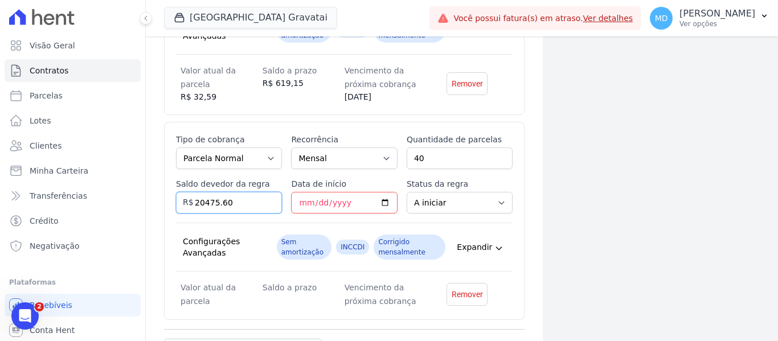
type input "20475.60"
type input "[DATE]"
click at [517, 231] on div "Esse tipo de parcela não entra no saldo devedor do contrato. Tipo de cobrança P…" at bounding box center [344, 227] width 361 height 210
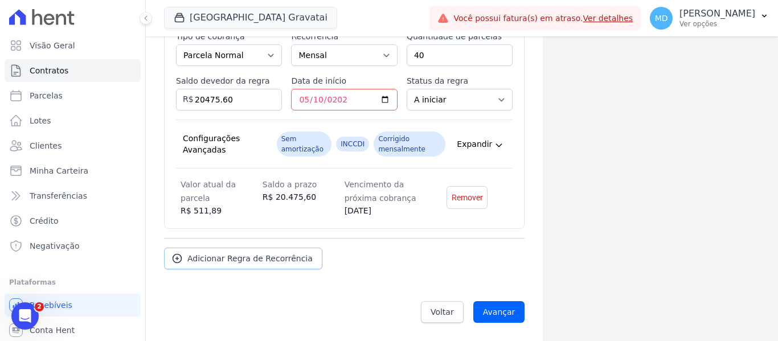
click at [266, 263] on span "Adicionar Regra de Recorrência" at bounding box center [249, 258] width 125 height 11
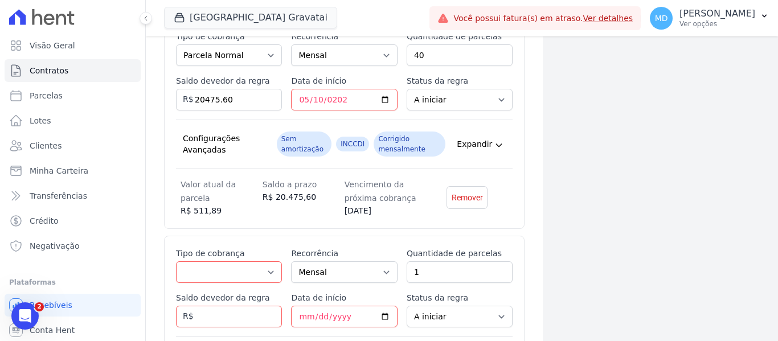
scroll to position [612, 0]
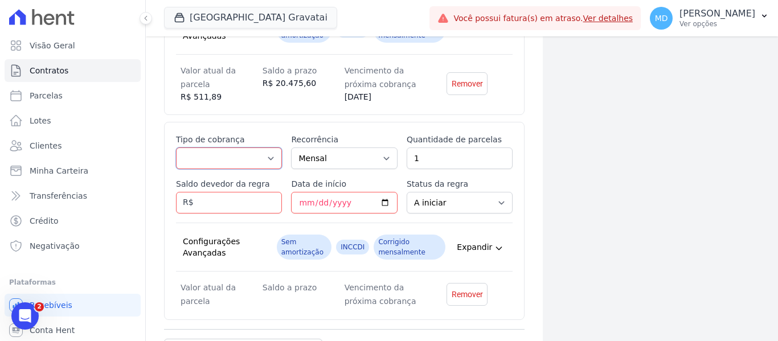
click at [251, 152] on select "Parcela Normal Entrada Sinal Intercalada Chaves Pré-chaves Pós-chaves Impostos …" at bounding box center [229, 159] width 106 height 22
select select "standard"
click at [176, 148] on select "Parcela Normal Entrada Sinal Intercalada Chaves Pré-chaves Pós-chaves Impostos …" at bounding box center [229, 159] width 106 height 22
drag, startPoint x: 452, startPoint y: 156, endPoint x: 401, endPoint y: 156, distance: 50.7
click at [401, 156] on div "Esse tipo de parcela não entra no saldo devedor do contrato. Tipo de cobrança P…" at bounding box center [344, 221] width 337 height 174
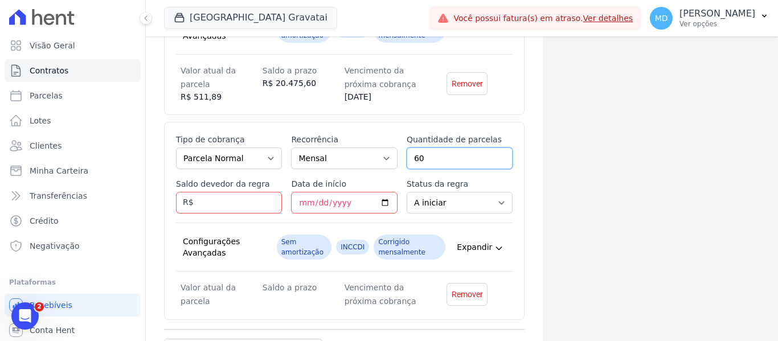
type input "60"
click at [212, 210] on input "Saldo devedor da regra" at bounding box center [229, 203] width 106 height 22
type input "26564.40"
type input "[DATE]"
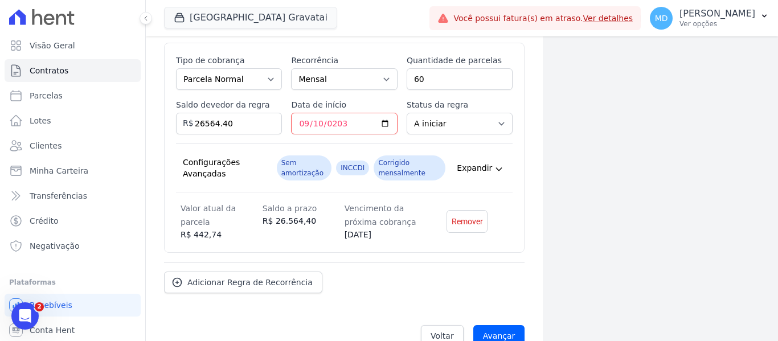
scroll to position [715, 0]
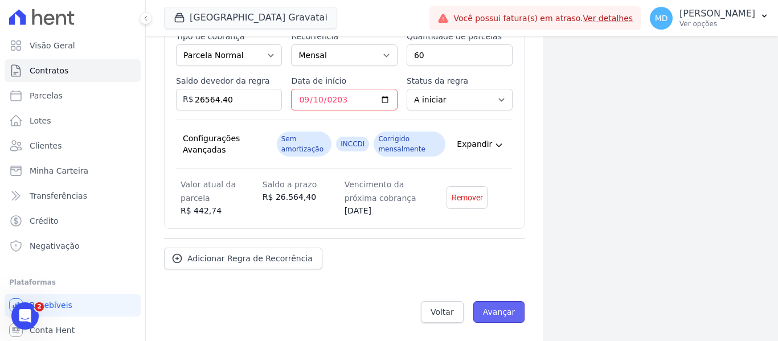
click at [495, 310] on input "Avançar" at bounding box center [499, 312] width 52 height 22
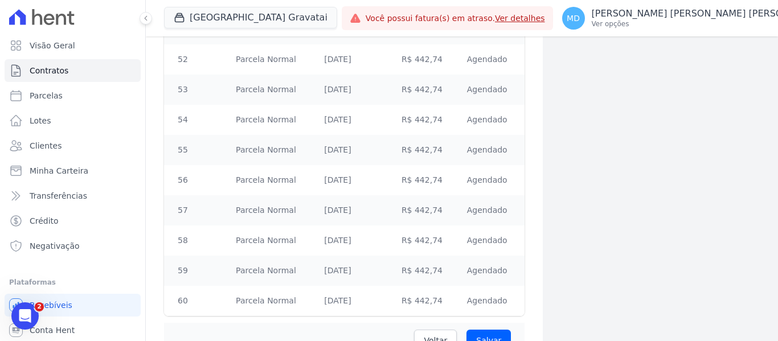
scroll to position [3595, 0]
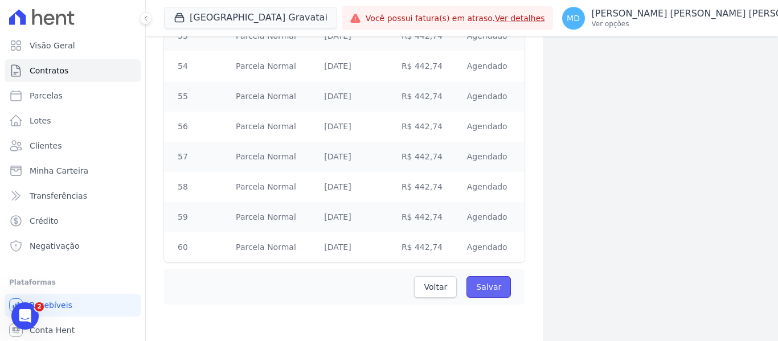
click at [497, 285] on input "Salvar" at bounding box center [489, 287] width 44 height 22
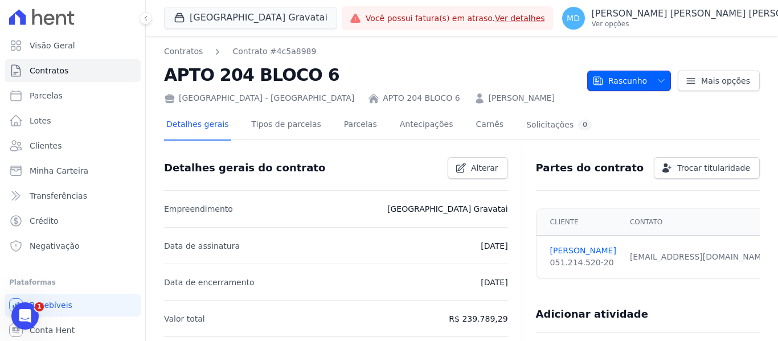
click at [601, 83] on icon "button" at bounding box center [597, 80] width 11 height 11
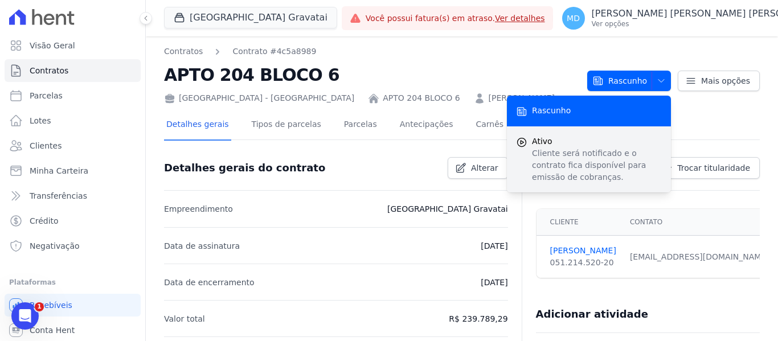
click at [587, 162] on p "Cliente será notificado e o contrato fica disponível para emissão de cobranças." at bounding box center [597, 166] width 130 height 36
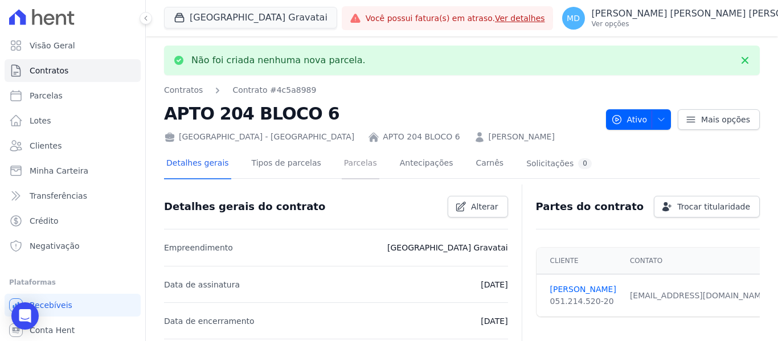
click at [347, 168] on link "Parcelas" at bounding box center [361, 164] width 38 height 30
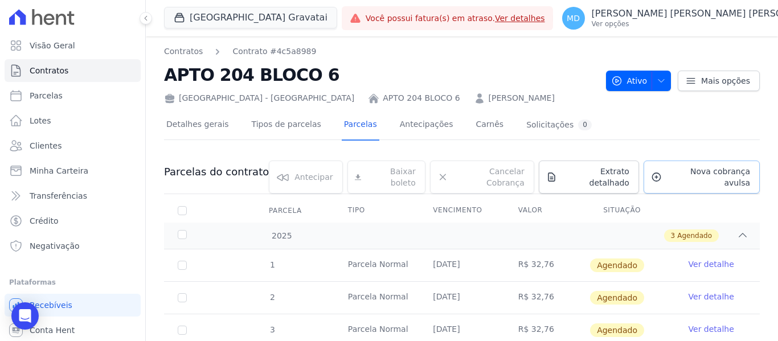
click at [715, 176] on span "Nova cobrança avulsa" at bounding box center [708, 177] width 84 height 23
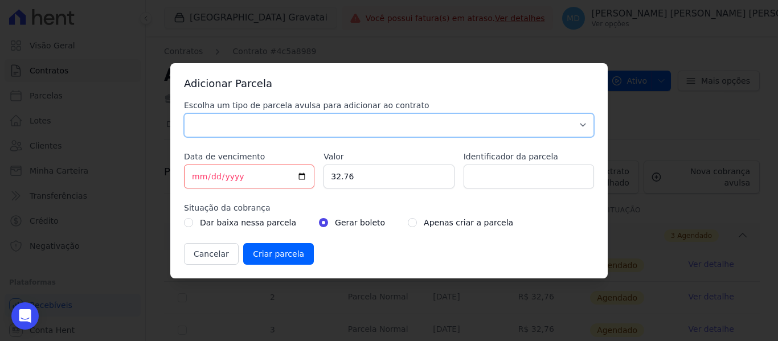
click at [215, 133] on select "Parcela Normal Sinal Caução Intercalada Chaves Pré Chaves Pós Chaves Taxas Quit…" at bounding box center [389, 125] width 410 height 24
select select "down_payment"
click at [184, 113] on select "Parcela Normal Sinal Caução Intercalada Chaves Pré Chaves Pós Chaves Taxas Quit…" at bounding box center [389, 125] width 410 height 24
click at [358, 179] on input "32.76" at bounding box center [389, 177] width 130 height 24
drag, startPoint x: 358, startPoint y: 179, endPoint x: 322, endPoint y: 180, distance: 35.3
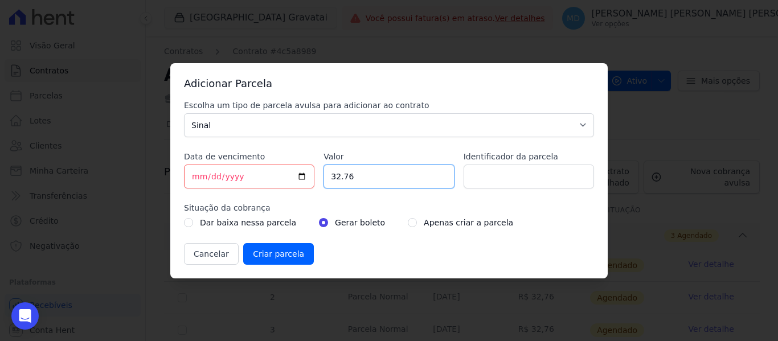
click at [322, 180] on div "Escolha um tipo de parcela avulsa para adicionar ao contrato Parcela Normal Sin…" at bounding box center [389, 182] width 410 height 165
type input "502.85"
click at [408, 218] on div "Apenas criar a parcela" at bounding box center [460, 223] width 105 height 14
click at [408, 224] on input "radio" at bounding box center [412, 222] width 9 height 9
radio input "true"
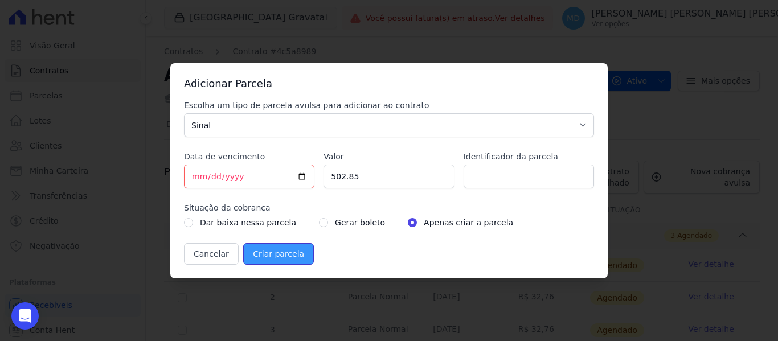
click at [253, 253] on input "Criar parcela" at bounding box center [278, 254] width 71 height 22
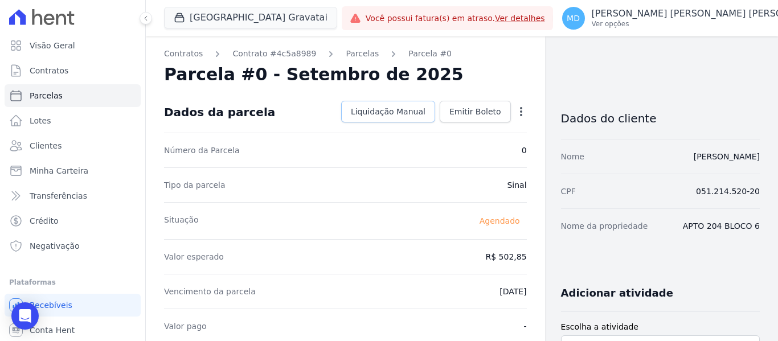
click at [361, 109] on span "Liquidação Manual" at bounding box center [388, 111] width 75 height 11
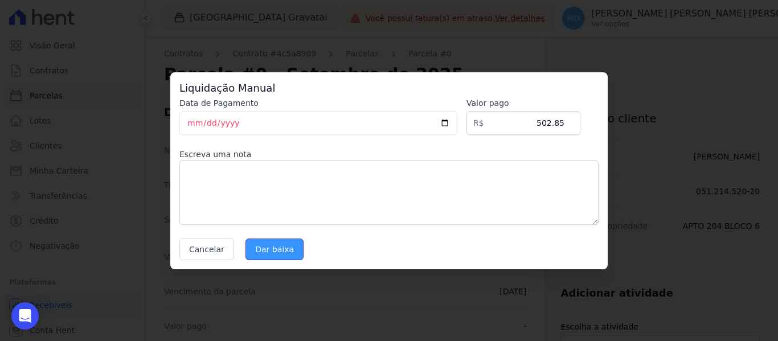
click at [276, 259] on input "Dar baixa" at bounding box center [275, 250] width 58 height 22
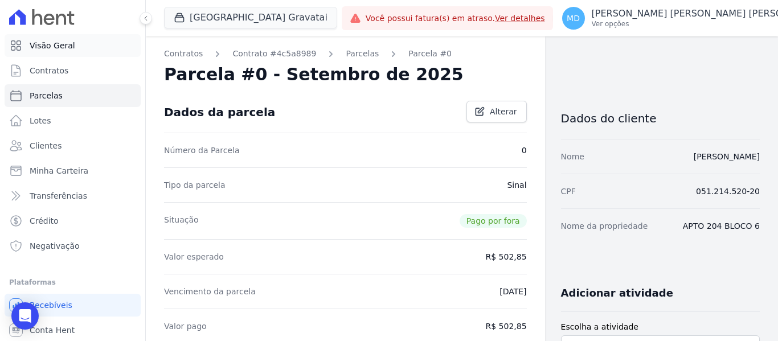
click at [66, 42] on span "Visão Geral" at bounding box center [53, 45] width 46 height 11
